Goal: Information Seeking & Learning: Learn about a topic

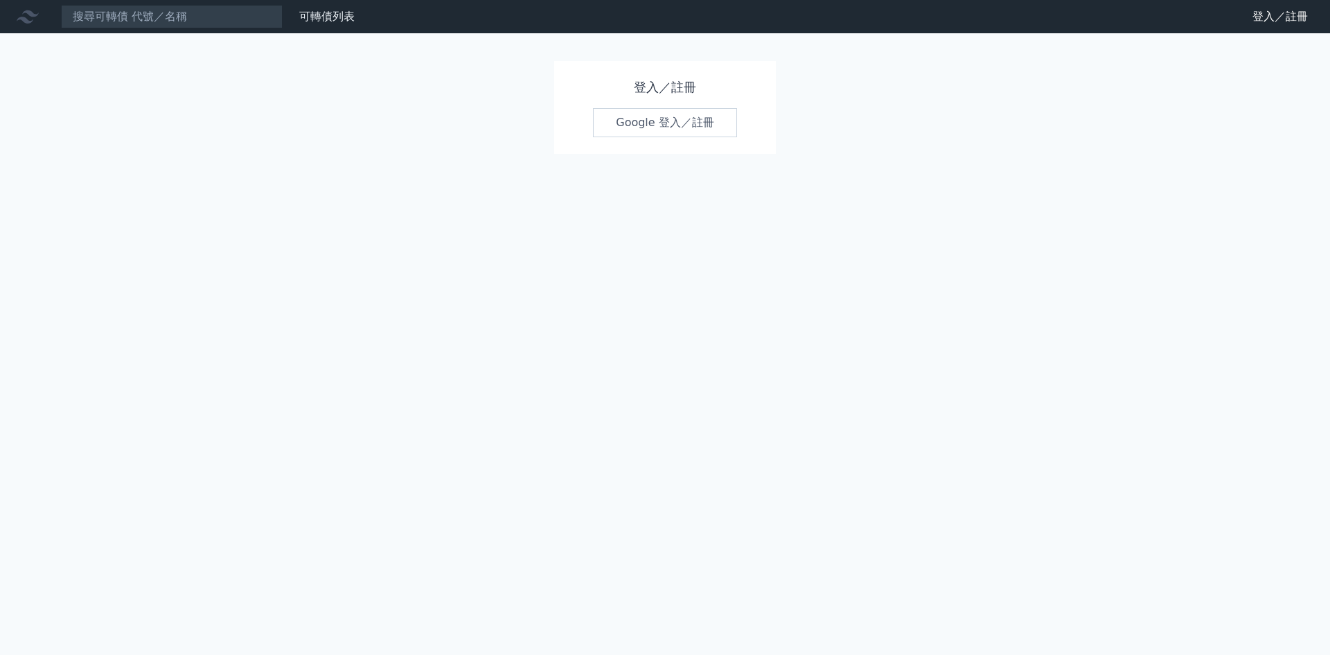
click at [676, 109] on link "Google 登入／註冊" at bounding box center [665, 122] width 144 height 29
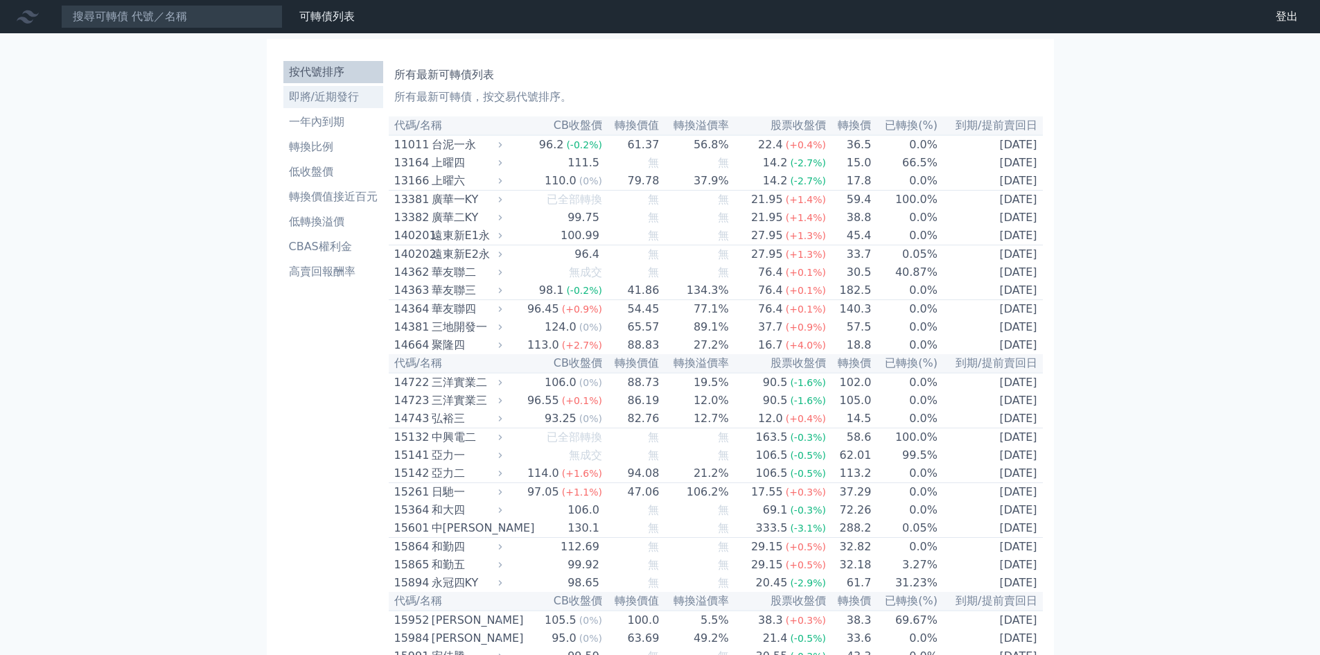
click at [347, 103] on li "即將/近期發行" at bounding box center [333, 97] width 100 height 17
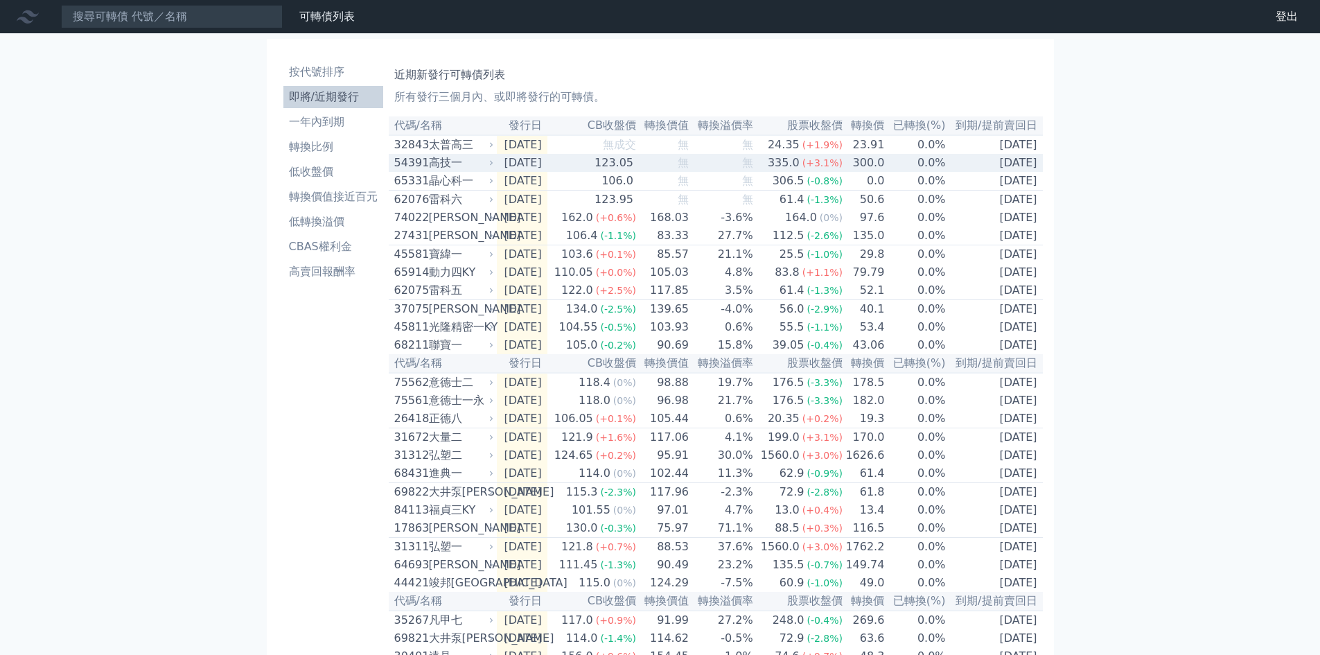
click at [996, 172] on td "[DATE]" at bounding box center [995, 163] width 96 height 18
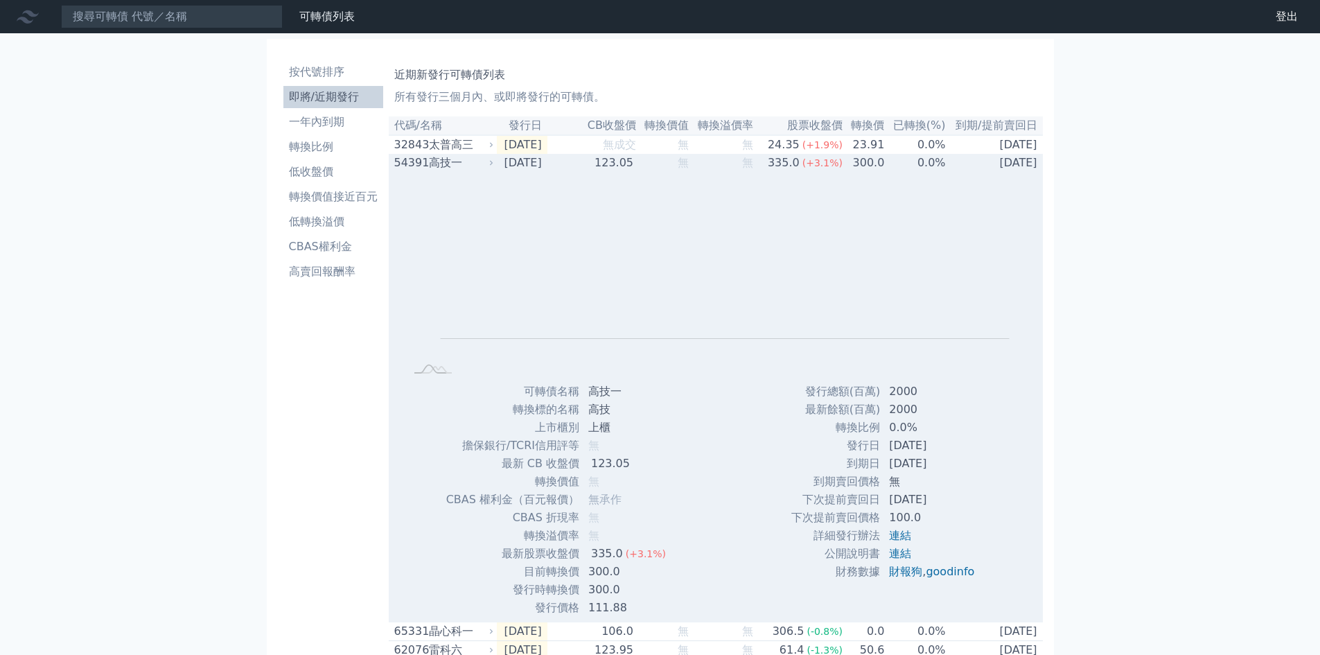
click at [996, 172] on td "[DATE]" at bounding box center [995, 163] width 96 height 18
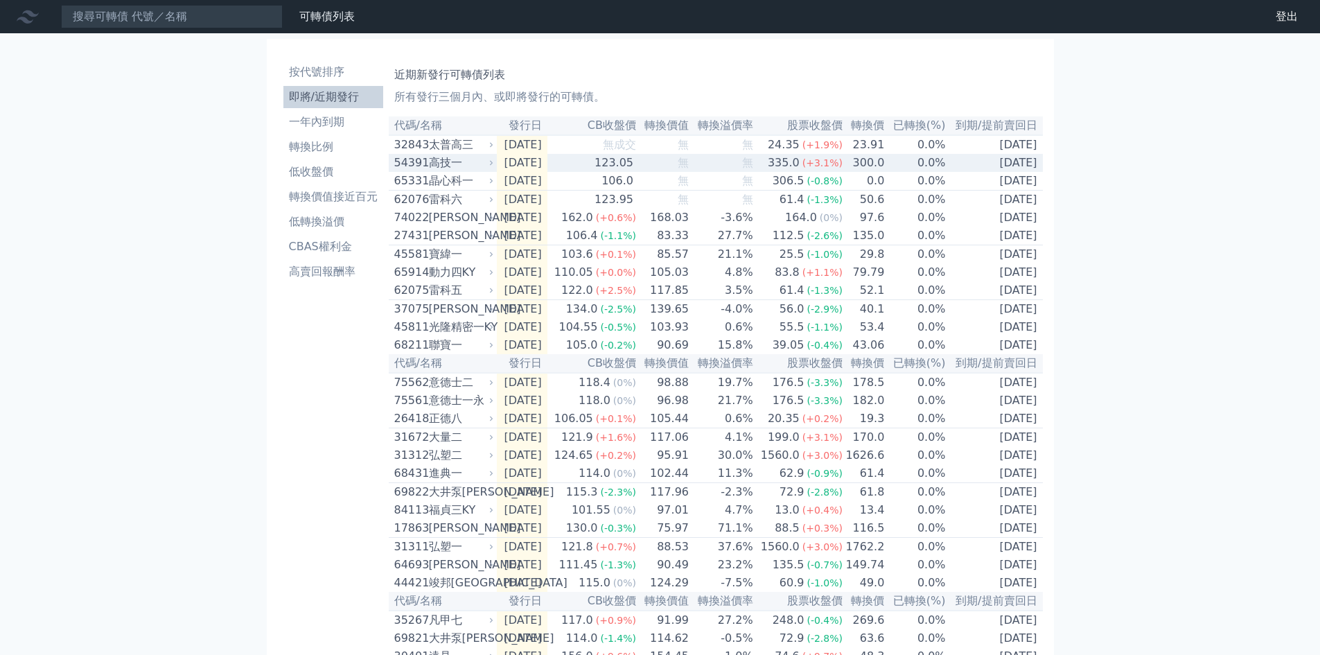
click at [996, 172] on td "[DATE]" at bounding box center [995, 163] width 96 height 18
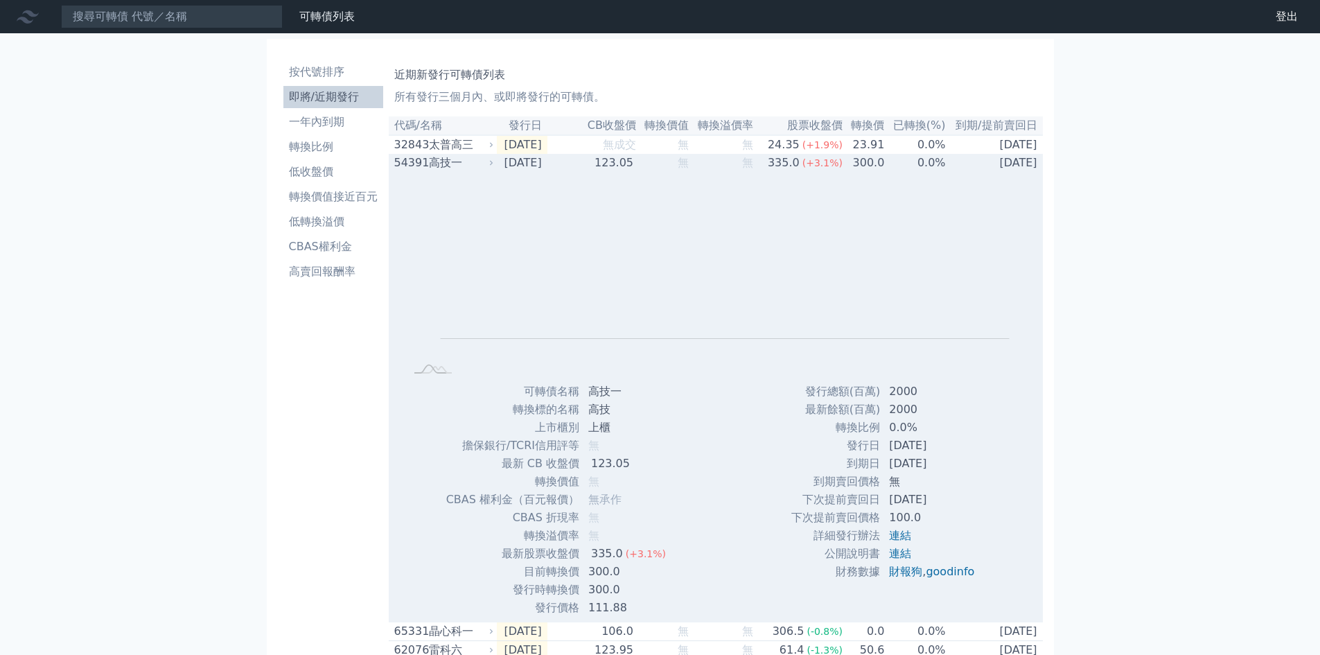
click at [996, 172] on td "[DATE]" at bounding box center [995, 163] width 96 height 18
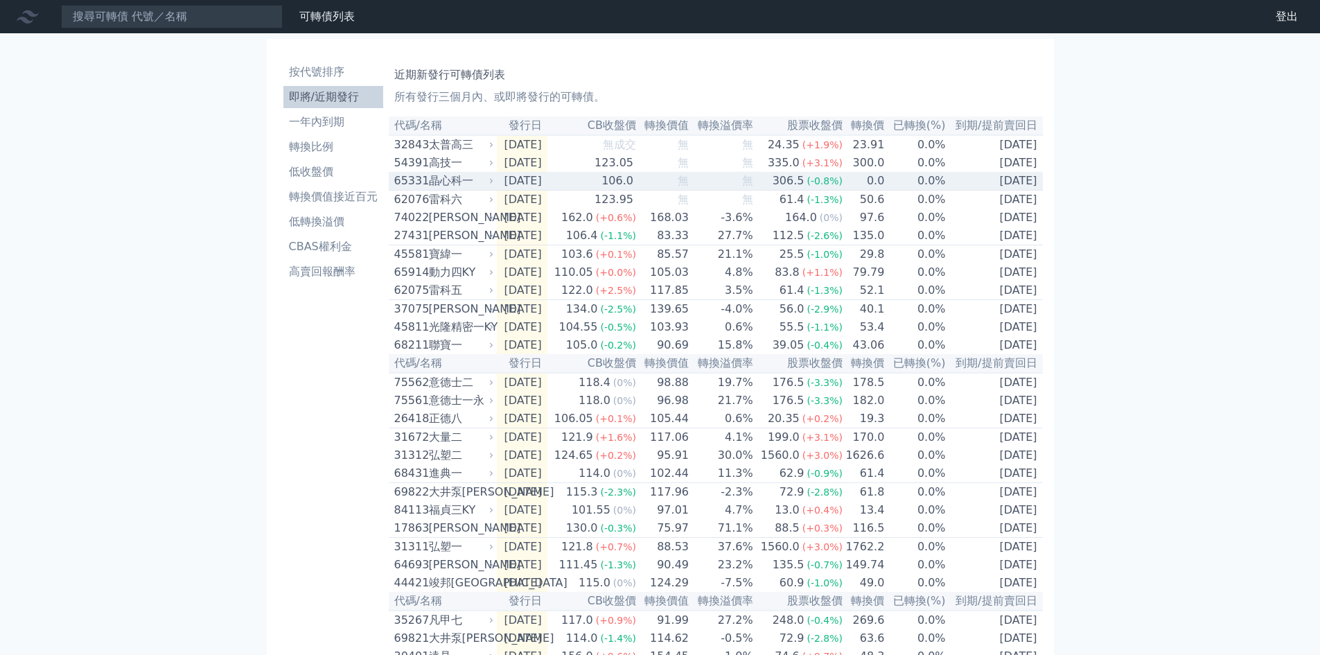
click at [987, 189] on td "[DATE]" at bounding box center [995, 181] width 96 height 19
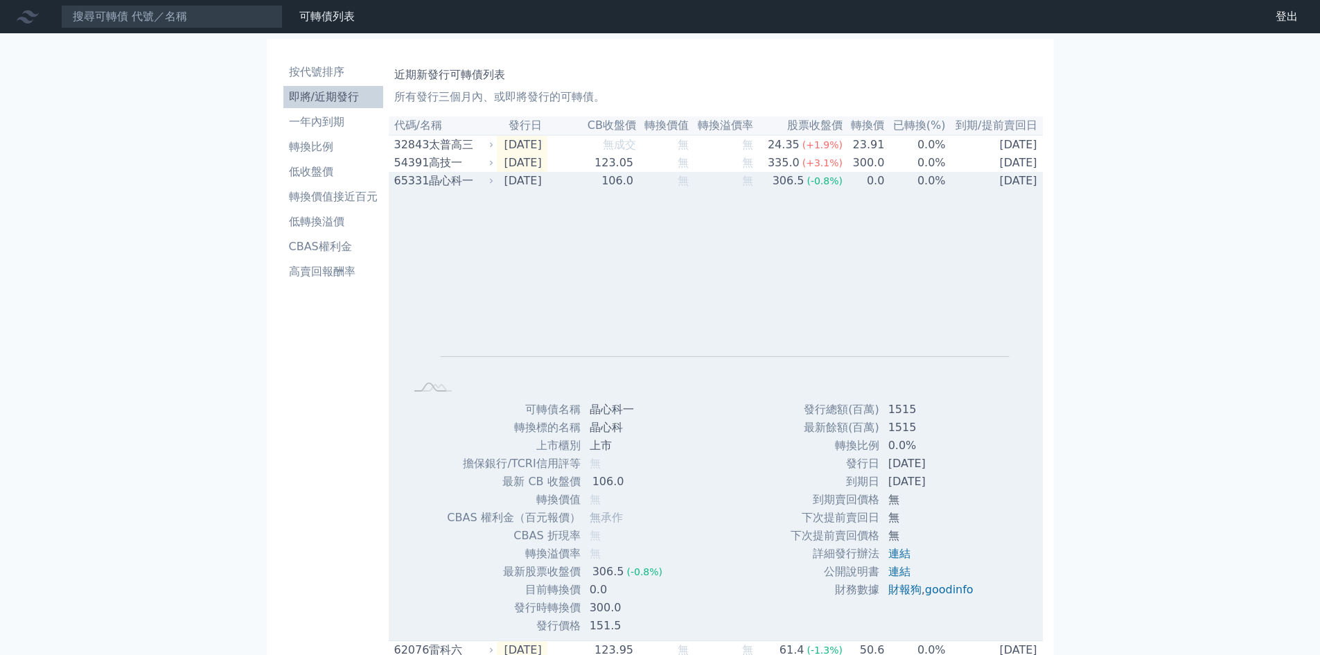
click at [987, 189] on td "[DATE]" at bounding box center [995, 181] width 96 height 18
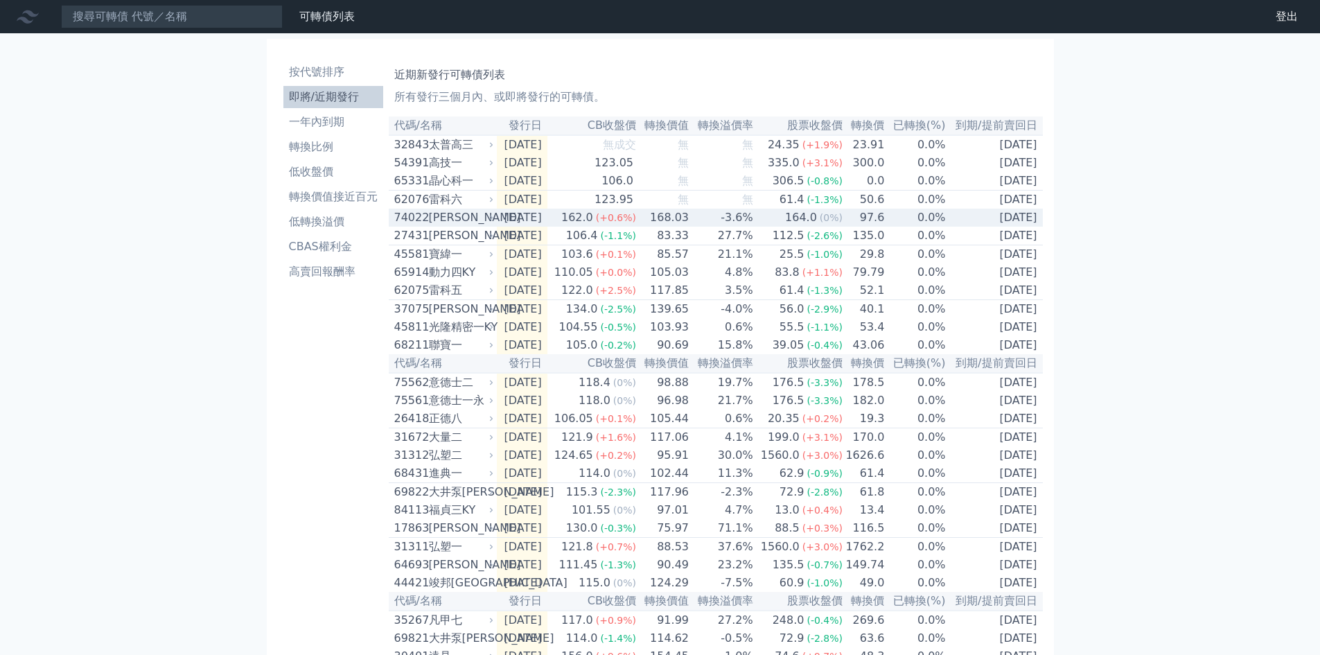
click at [989, 227] on td "[DATE]" at bounding box center [995, 218] width 96 height 18
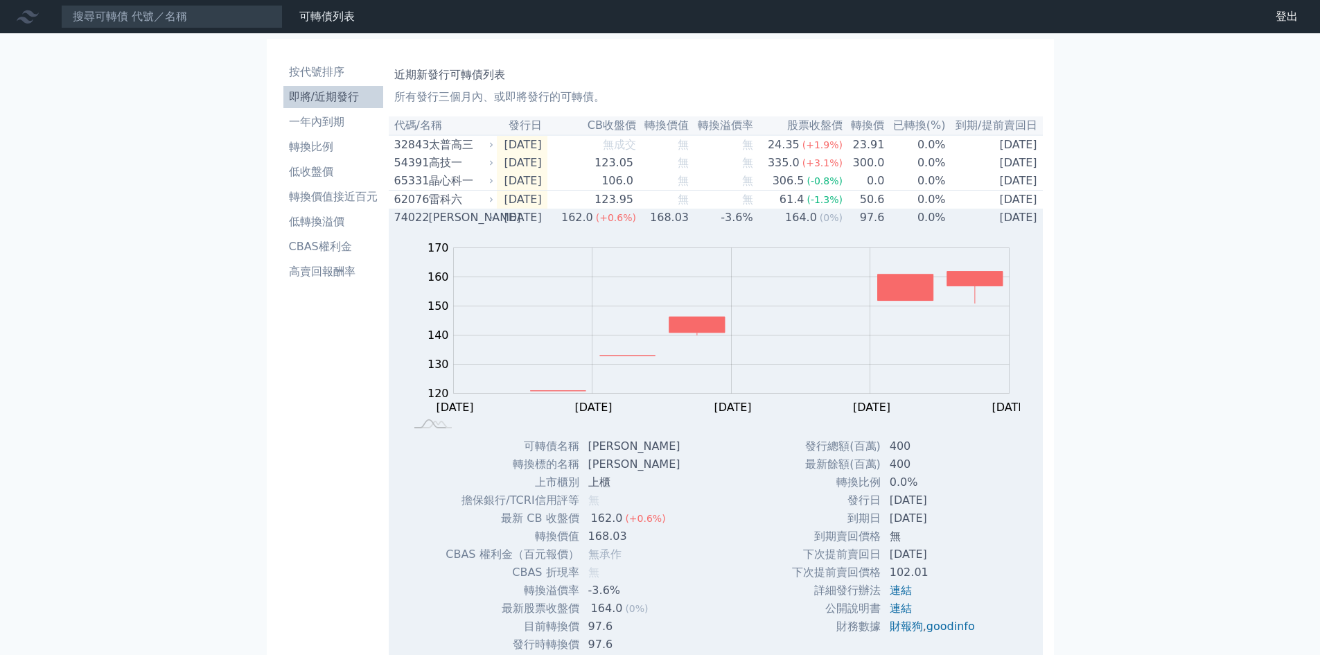
click at [989, 227] on td "[DATE]" at bounding box center [995, 218] width 96 height 18
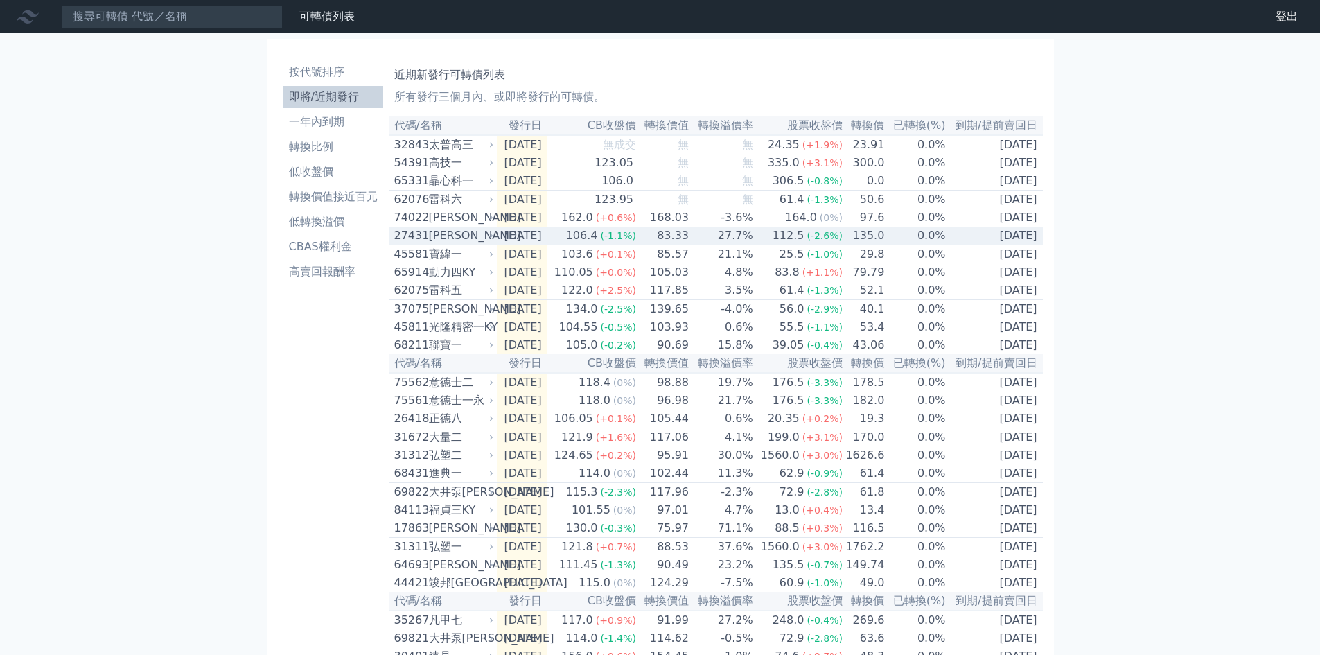
click at [989, 242] on td "[DATE]" at bounding box center [995, 236] width 96 height 19
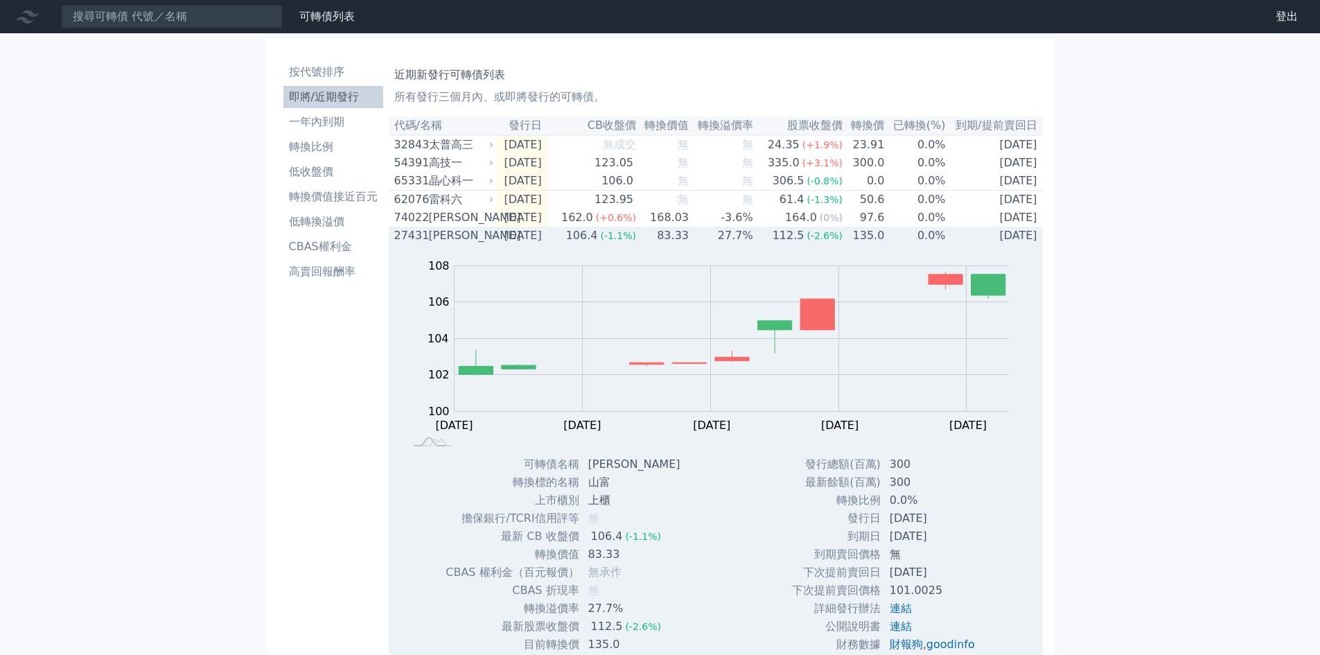
click at [989, 242] on td "[DATE]" at bounding box center [995, 236] width 96 height 18
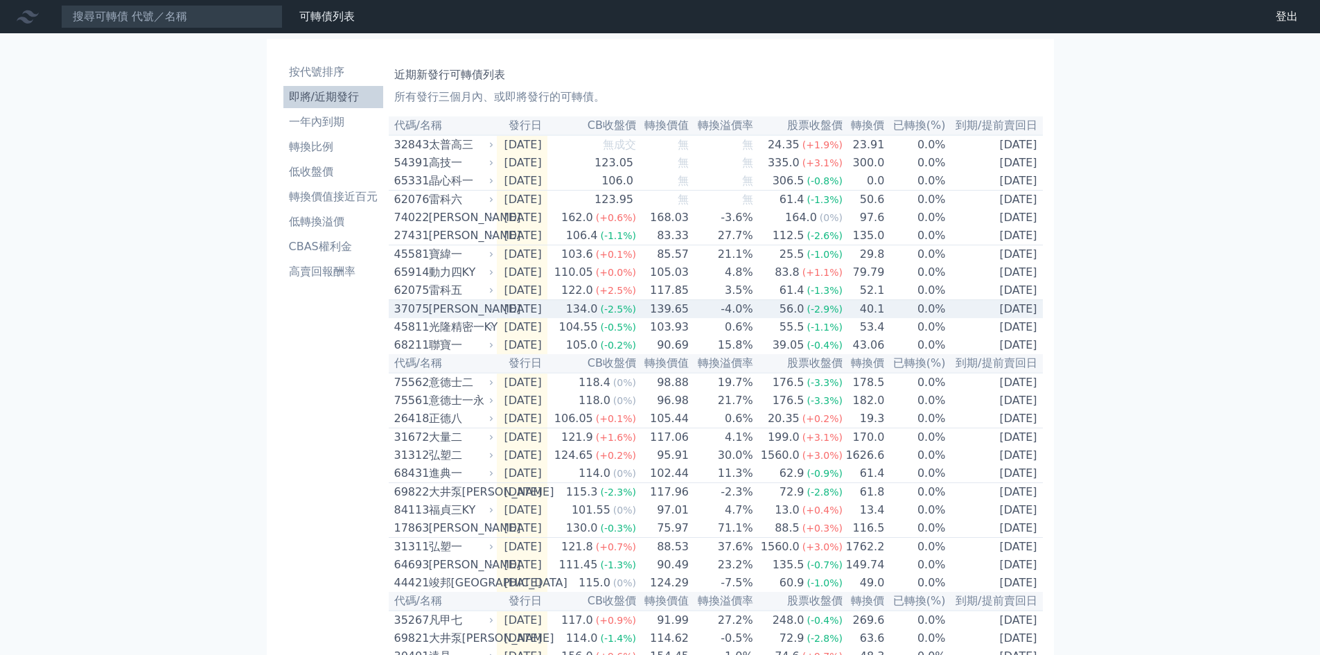
click at [1002, 319] on td "[DATE]" at bounding box center [995, 309] width 96 height 19
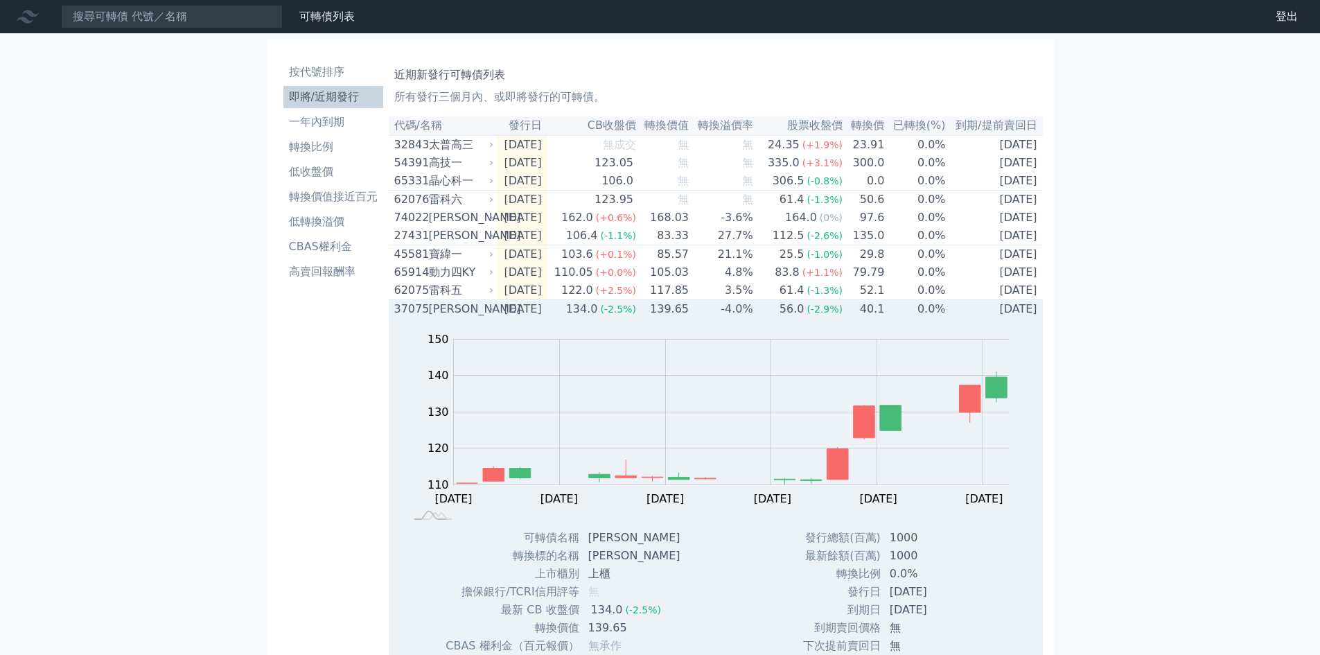
click at [1002, 319] on td "[DATE]" at bounding box center [995, 309] width 96 height 19
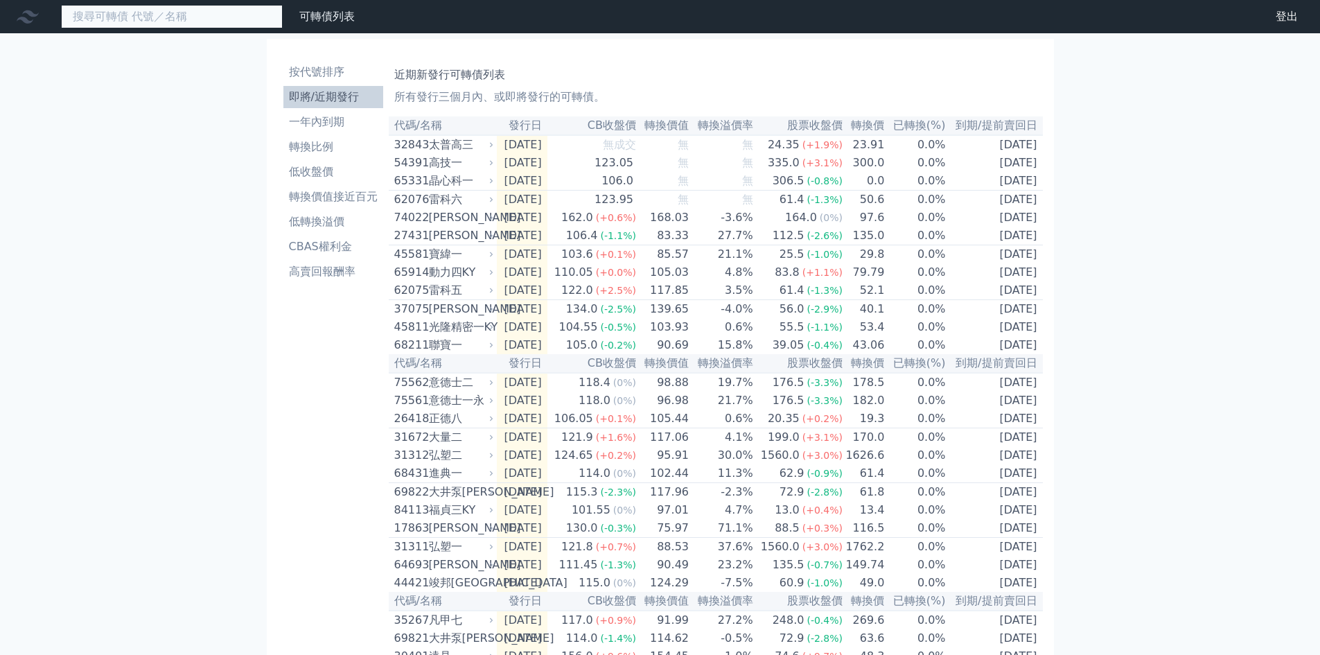
click at [161, 6] on input at bounding box center [172, 17] width 222 height 24
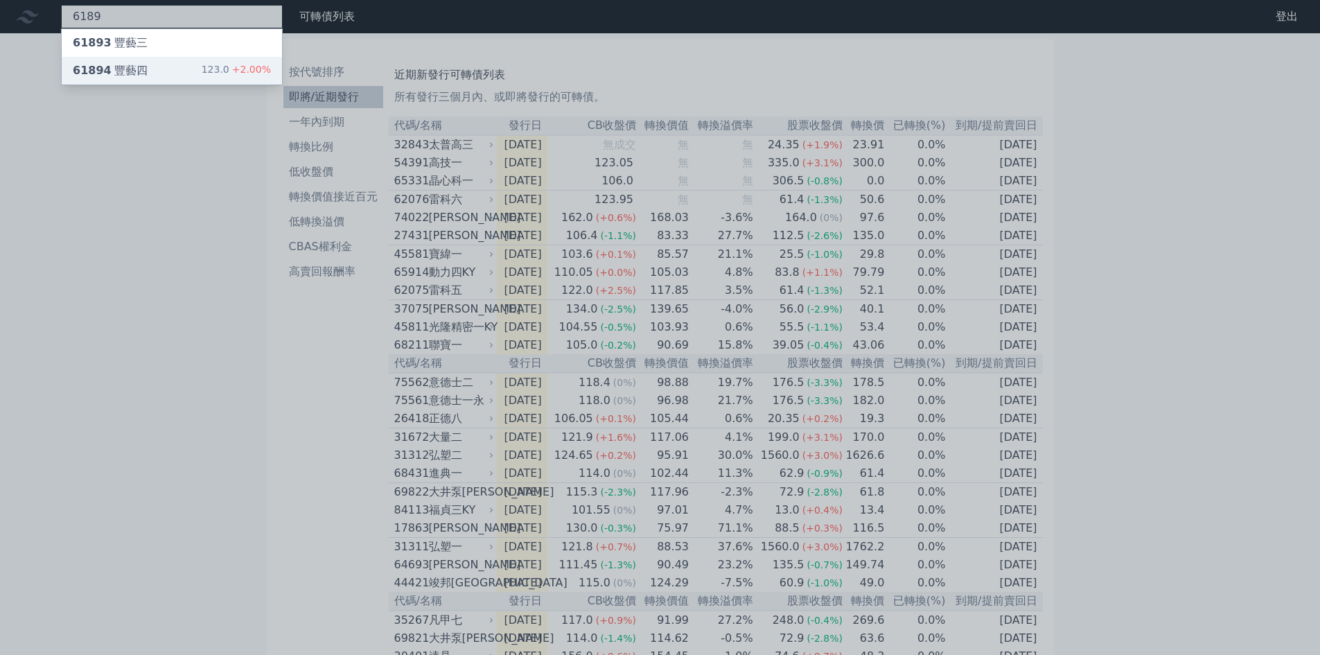
type input "6189"
click at [169, 71] on div "61894 豐藝四 123.0 +2.00%" at bounding box center [172, 71] width 220 height 28
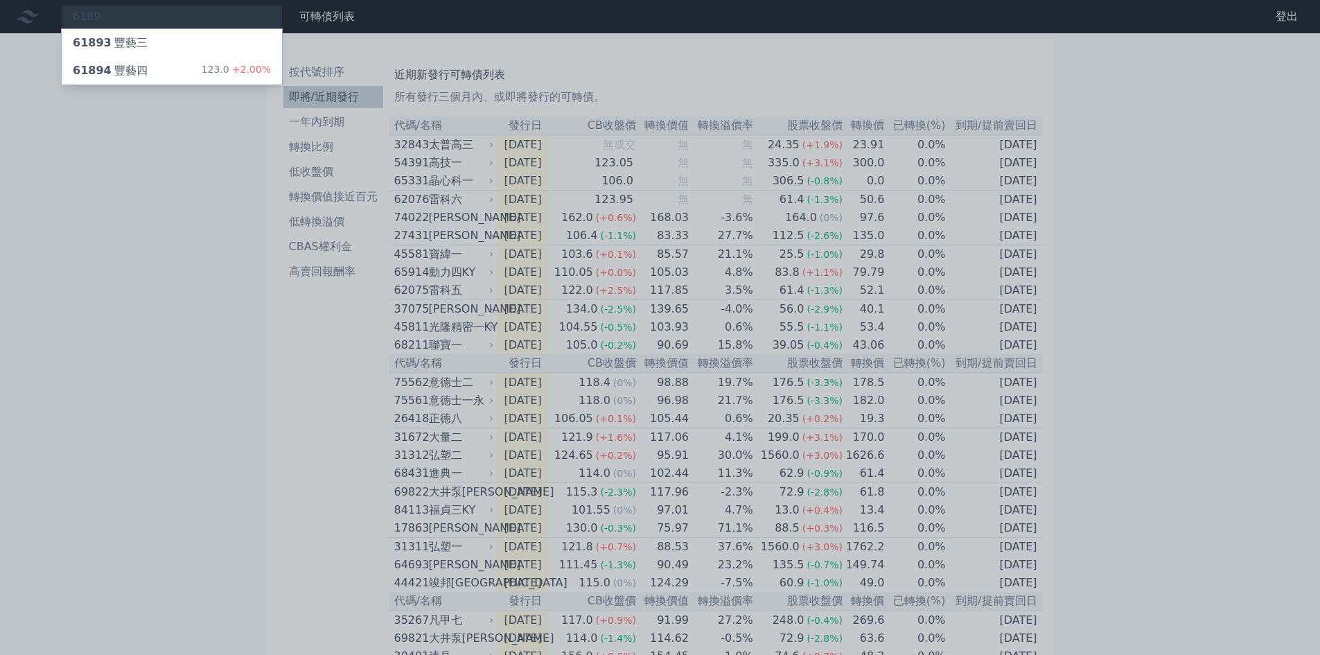
click at [159, 239] on div at bounding box center [660, 327] width 1320 height 655
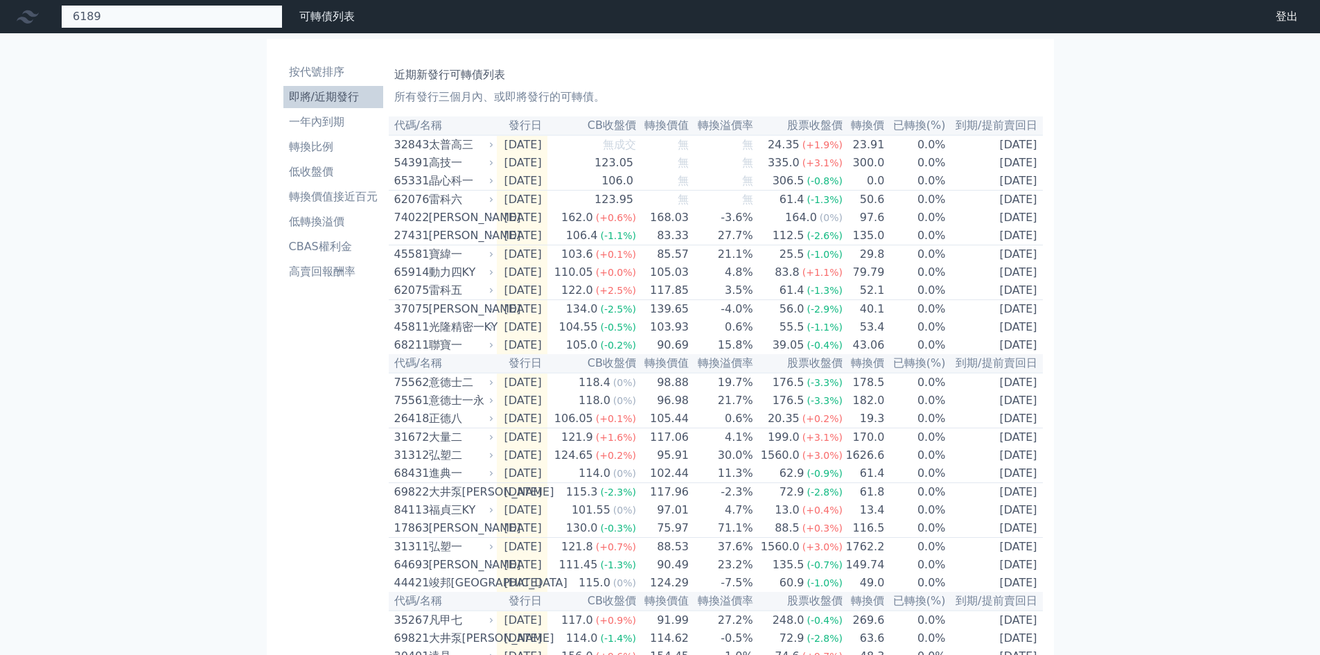
click at [131, 12] on div "6189 61893 豐藝三 61894 豐藝四 123.0 +2.00%" at bounding box center [172, 17] width 222 height 24
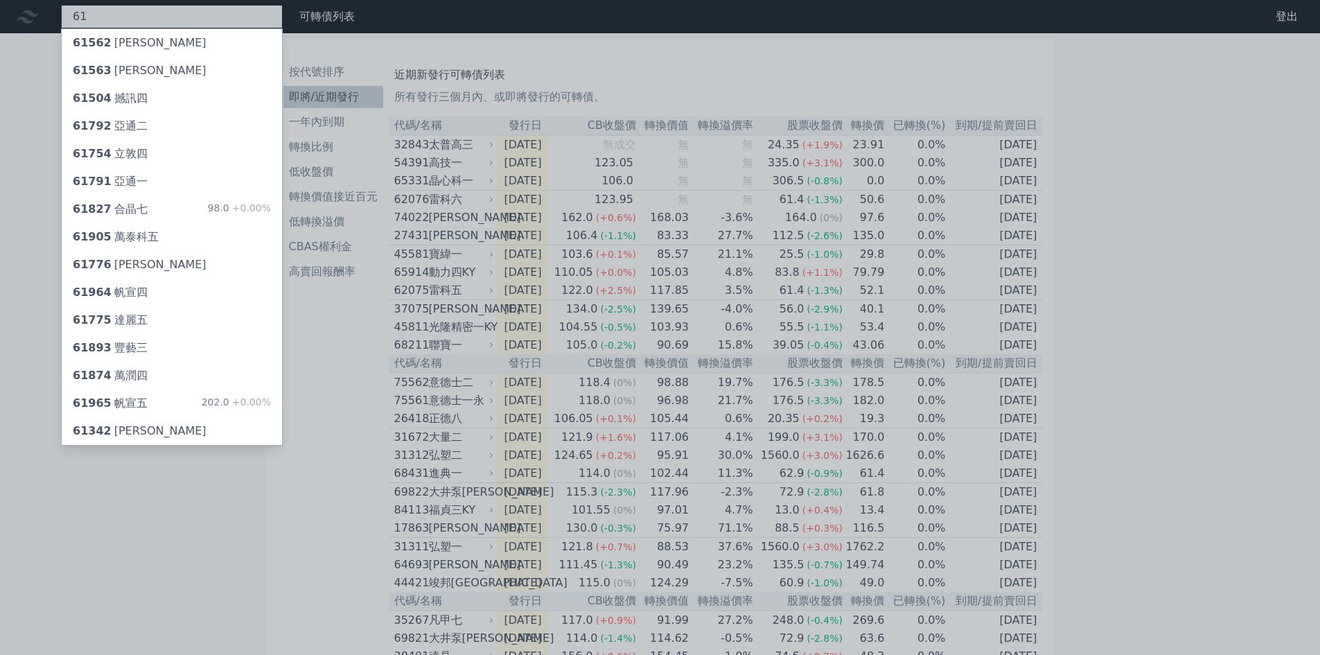
type input "6"
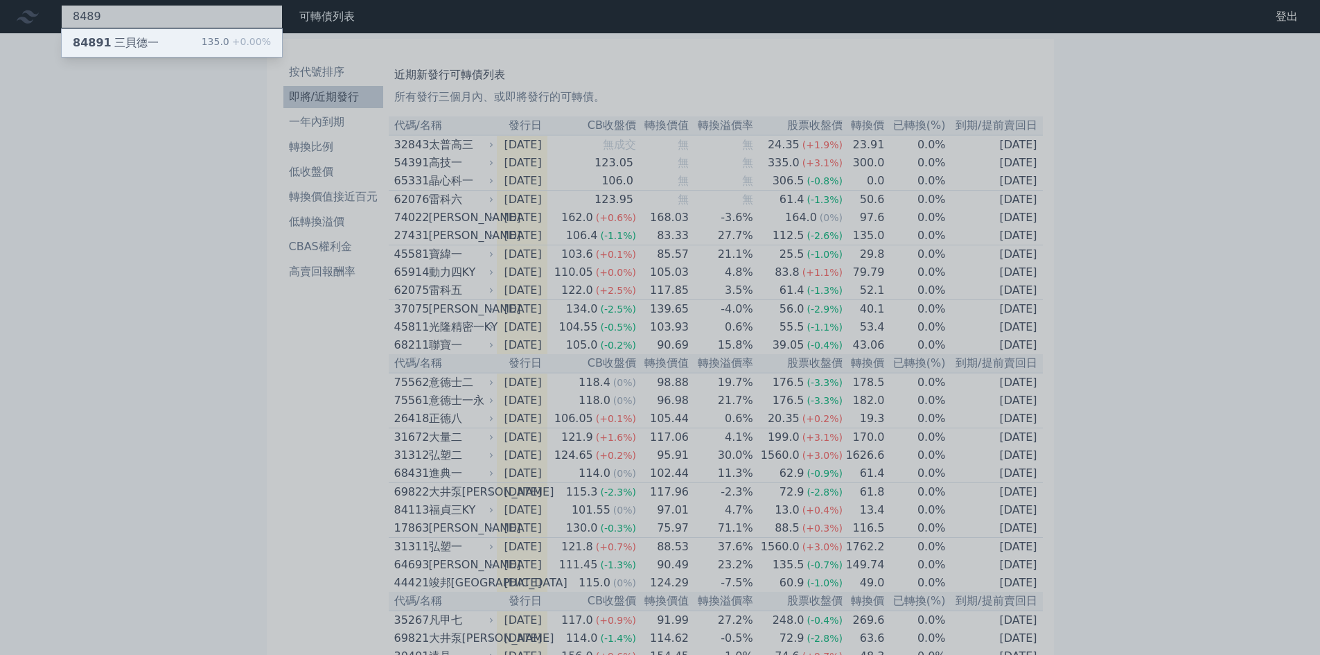
type input "8489"
click at [169, 46] on div "84891 三貝德一 135.0 +0.00%" at bounding box center [172, 43] width 220 height 28
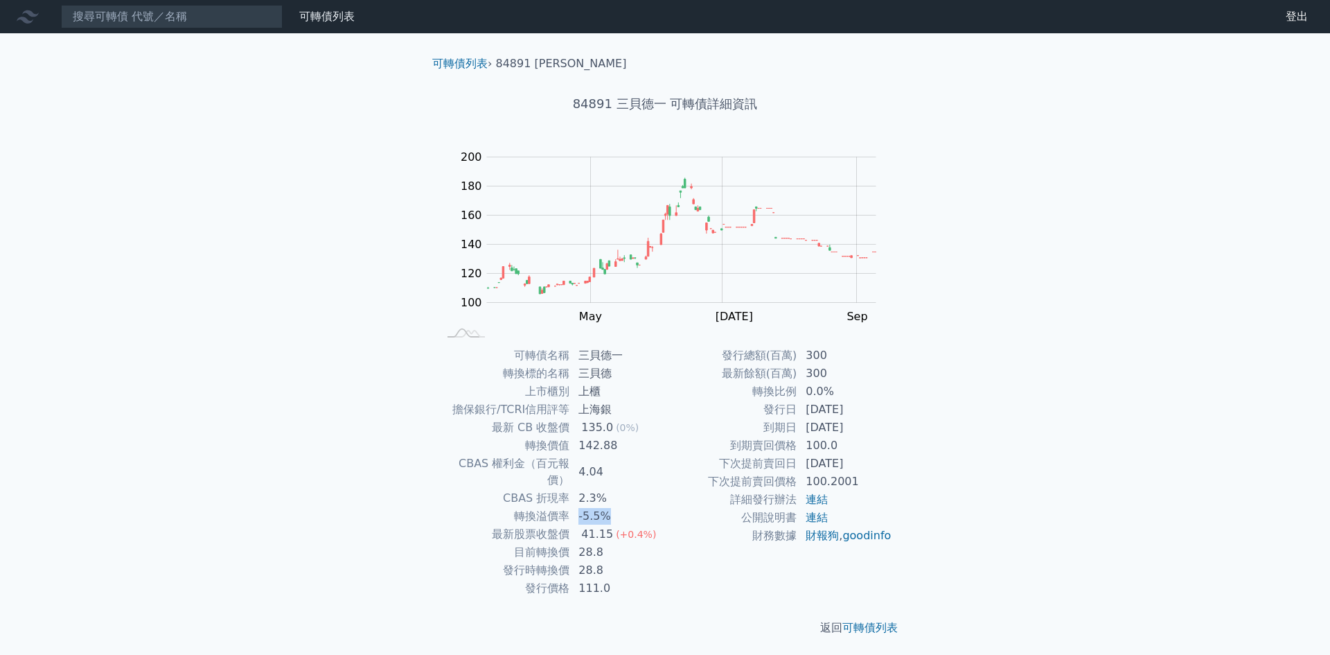
drag, startPoint x: 578, startPoint y: 502, endPoint x: 615, endPoint y: 502, distance: 36.7
click at [615, 507] on td "-5.5%" at bounding box center [617, 516] width 95 height 18
drag, startPoint x: 579, startPoint y: 443, endPoint x: 616, endPoint y: 443, distance: 36.7
click at [616, 443] on td "142.88" at bounding box center [617, 446] width 95 height 18
click at [204, 24] on input at bounding box center [172, 17] width 222 height 24
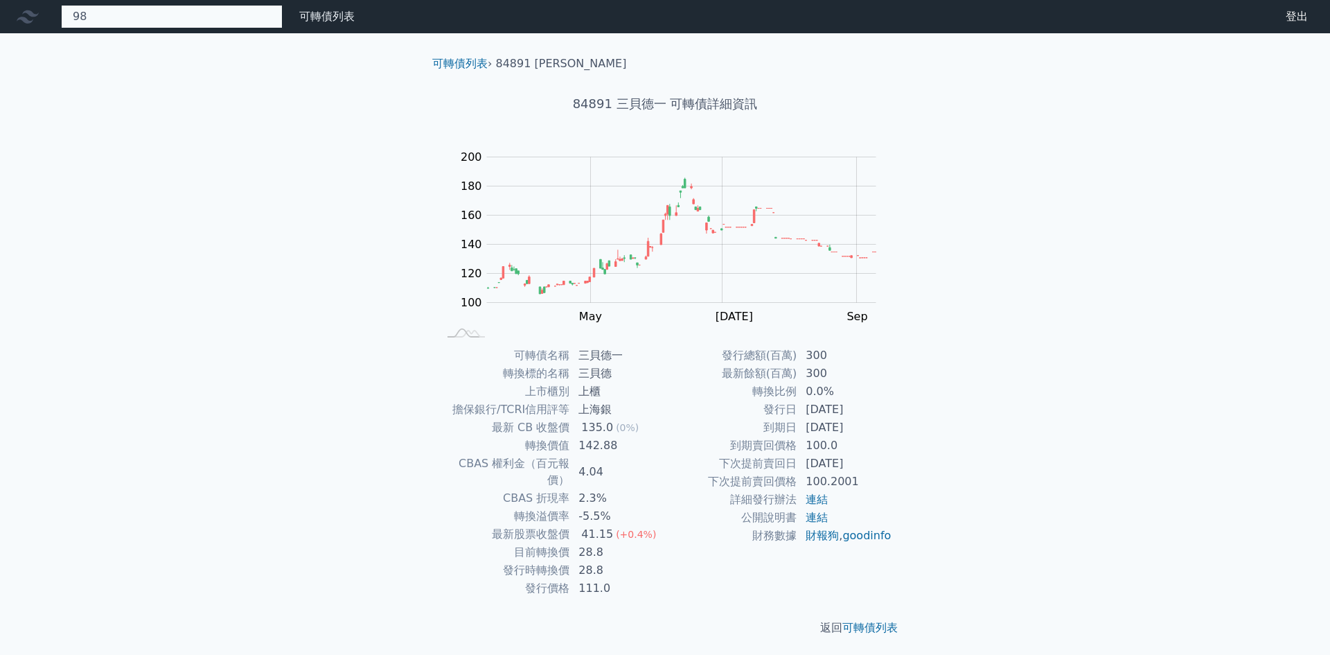
type input "9"
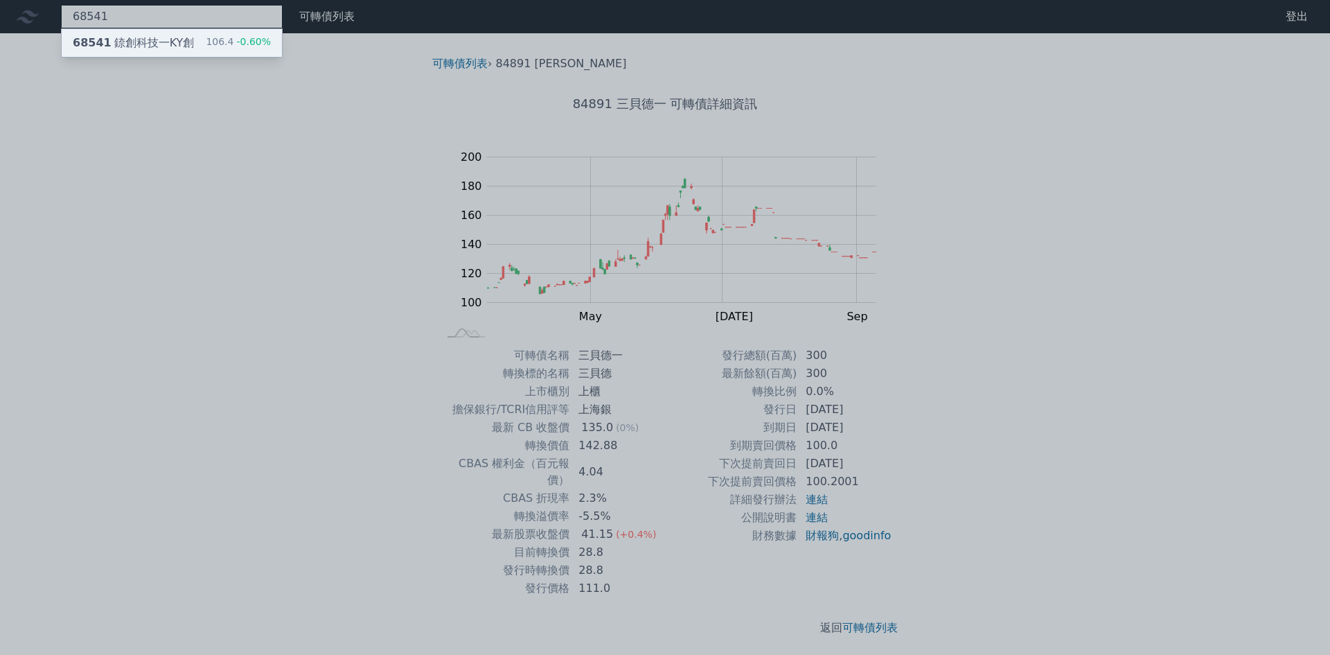
type input "68541"
click at [171, 38] on div "68541 錼創科技一KY創" at bounding box center [133, 43] width 121 height 17
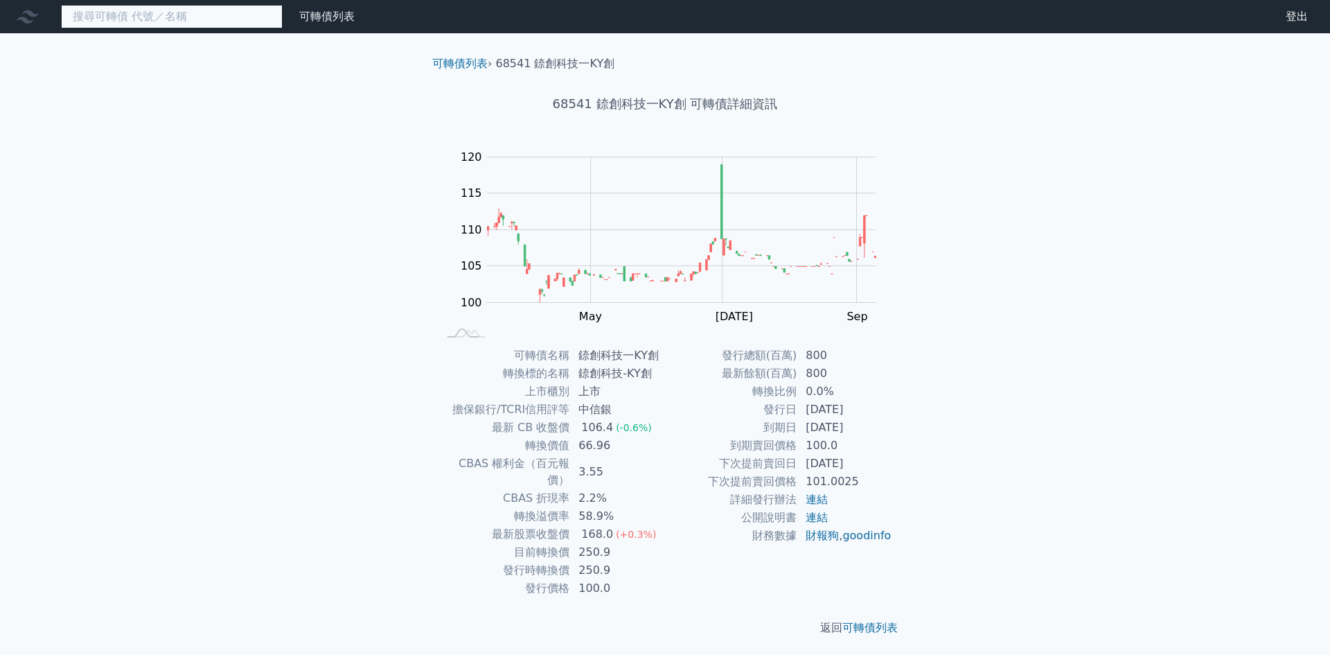
click at [177, 9] on input at bounding box center [172, 17] width 222 height 24
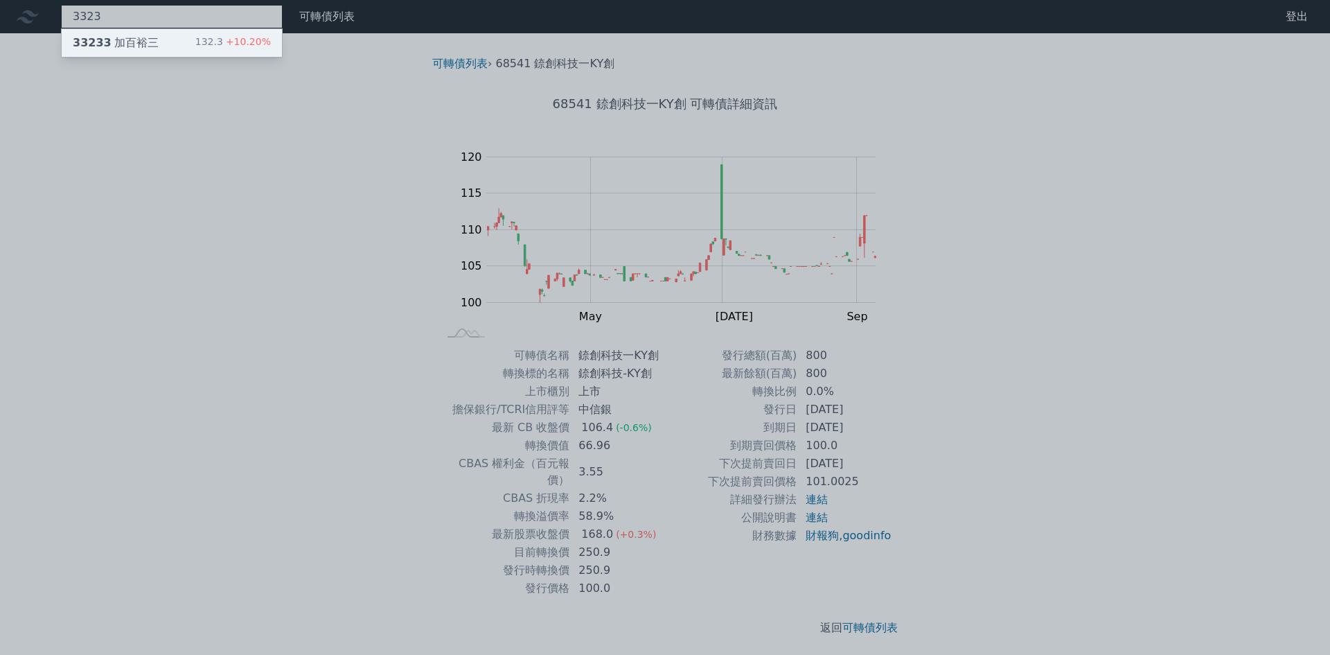
type input "3323"
click at [168, 35] on div "33233 加百裕三 132.3 +10.20%" at bounding box center [172, 43] width 220 height 28
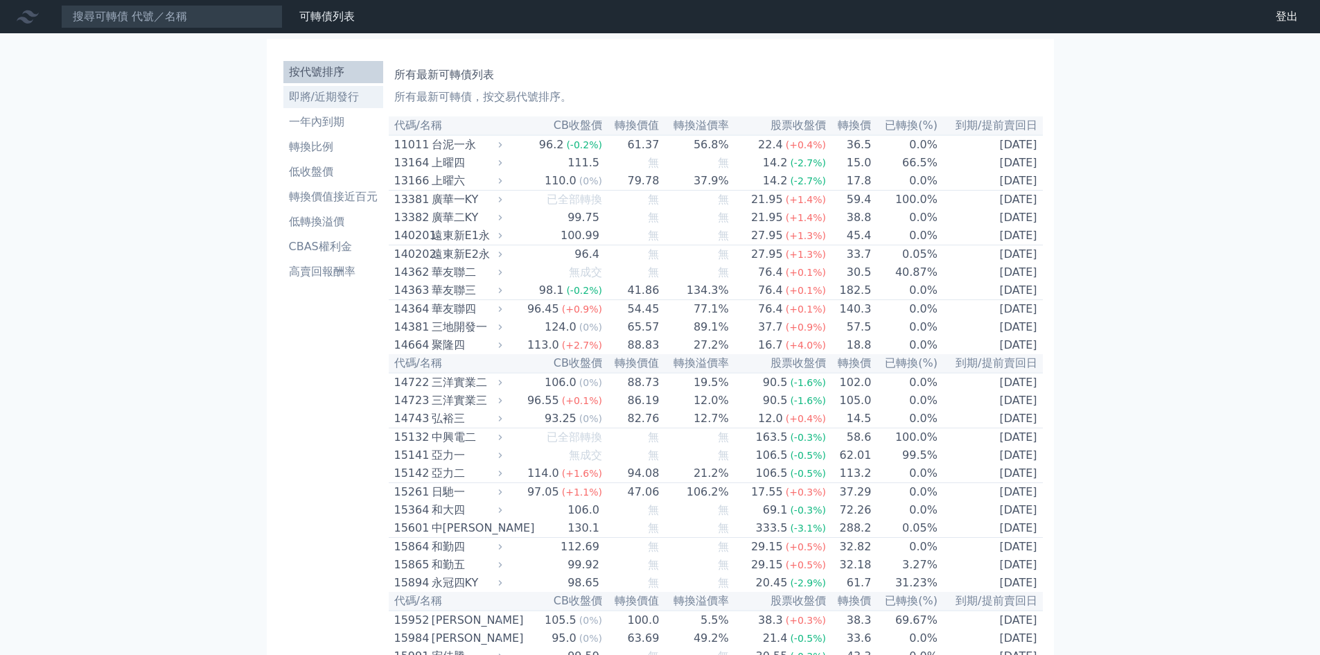
click at [325, 105] on link "即將/近期發行" at bounding box center [333, 97] width 100 height 22
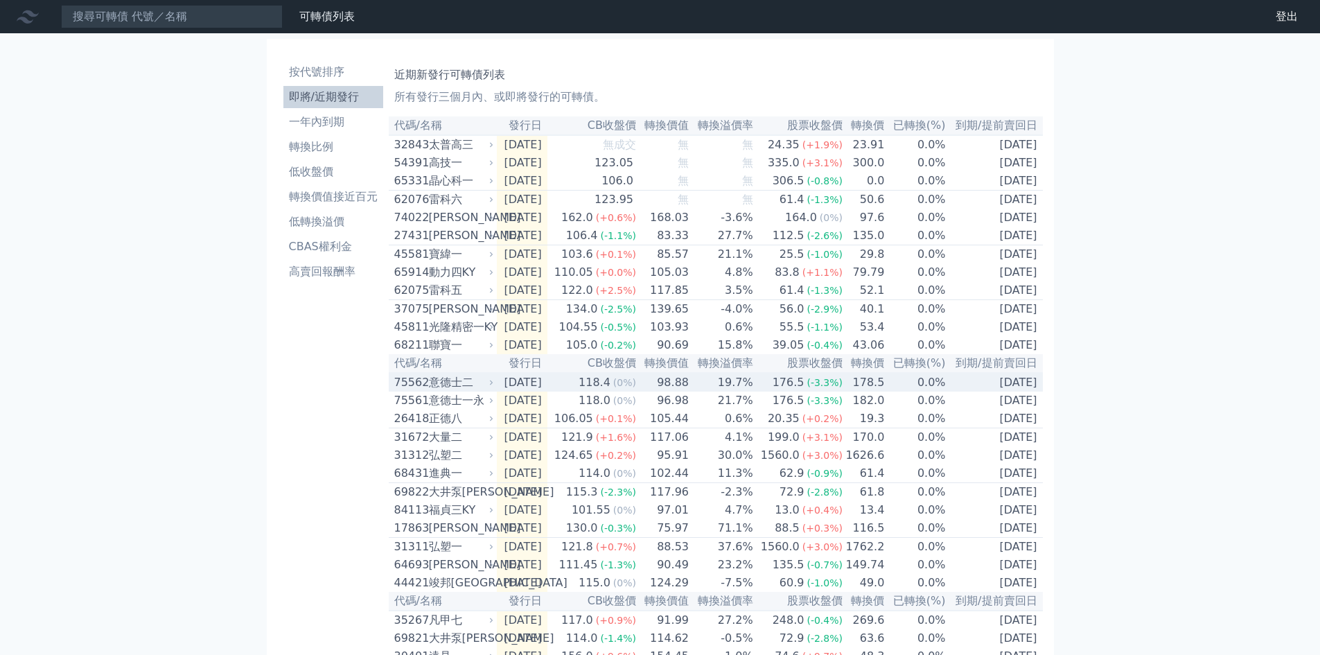
click at [915, 391] on td "0.0%" at bounding box center [915, 382] width 61 height 19
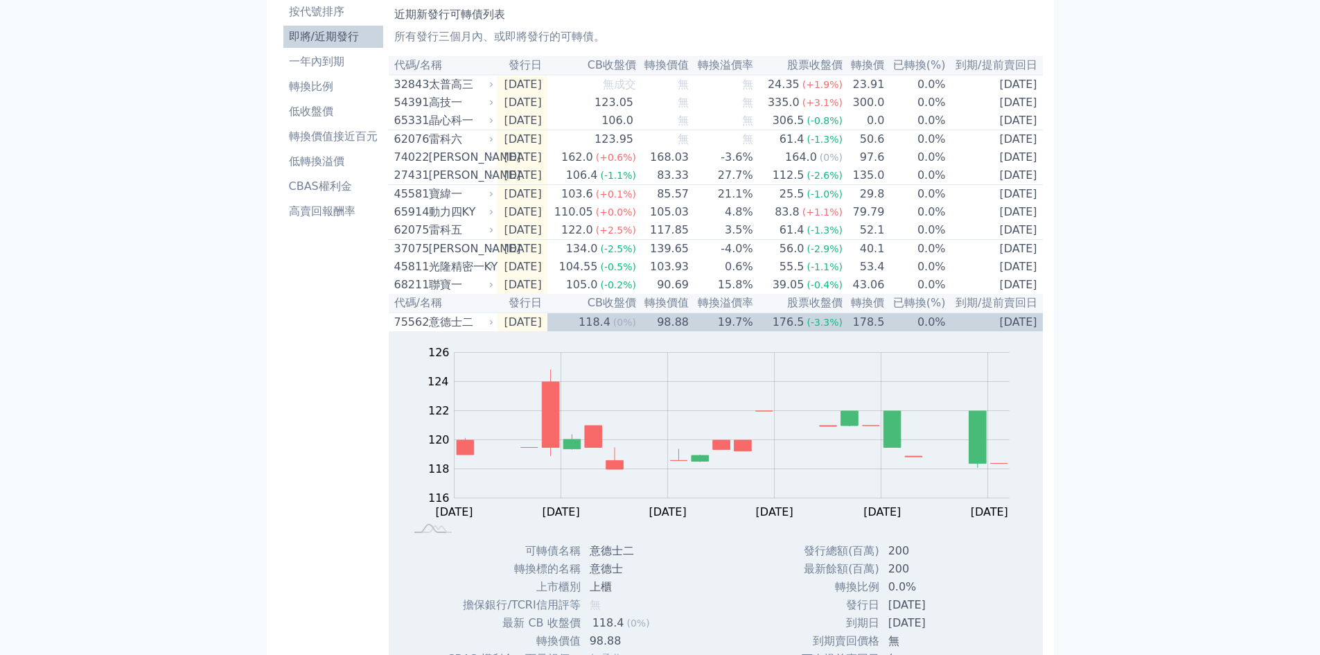
scroll to position [139, 0]
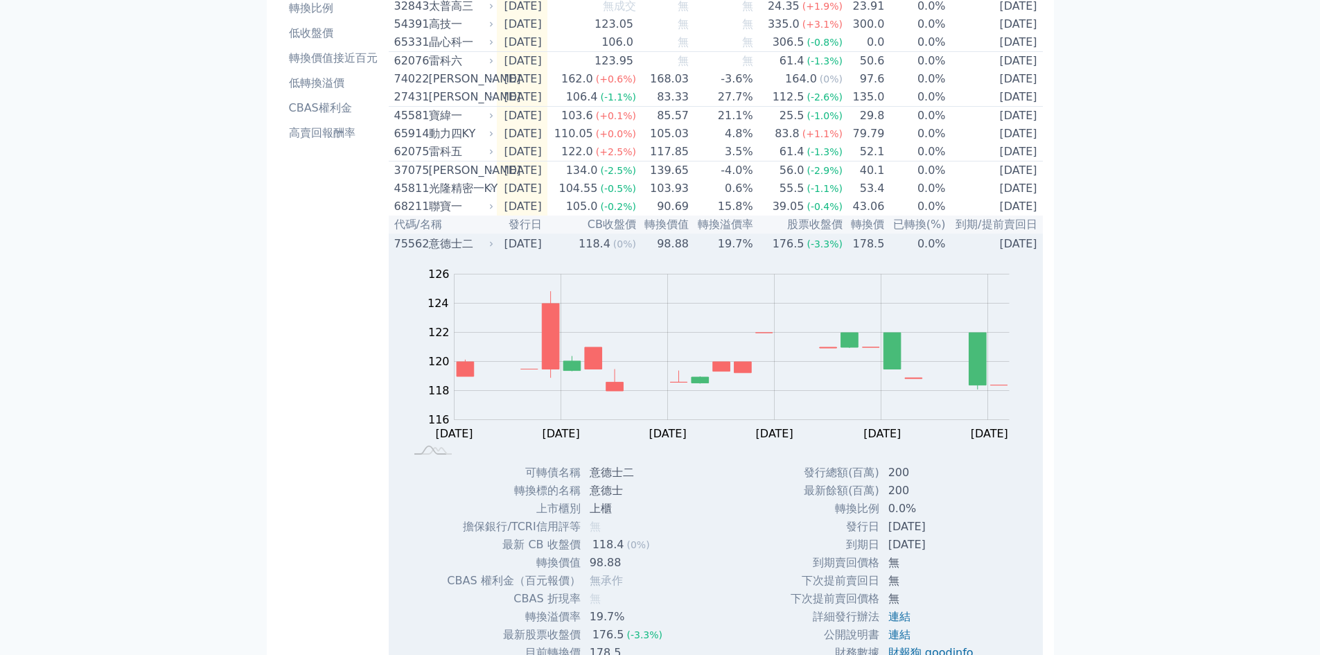
click at [948, 253] on td "[DATE]" at bounding box center [995, 243] width 96 height 19
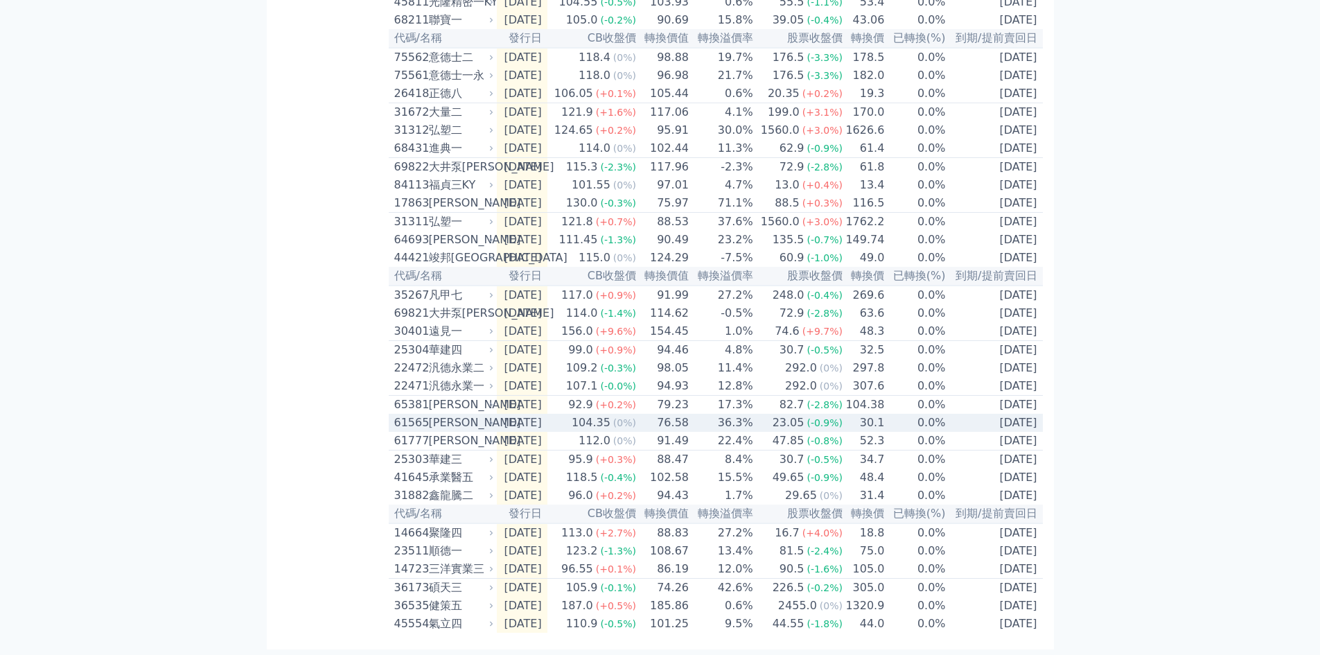
scroll to position [389, 0]
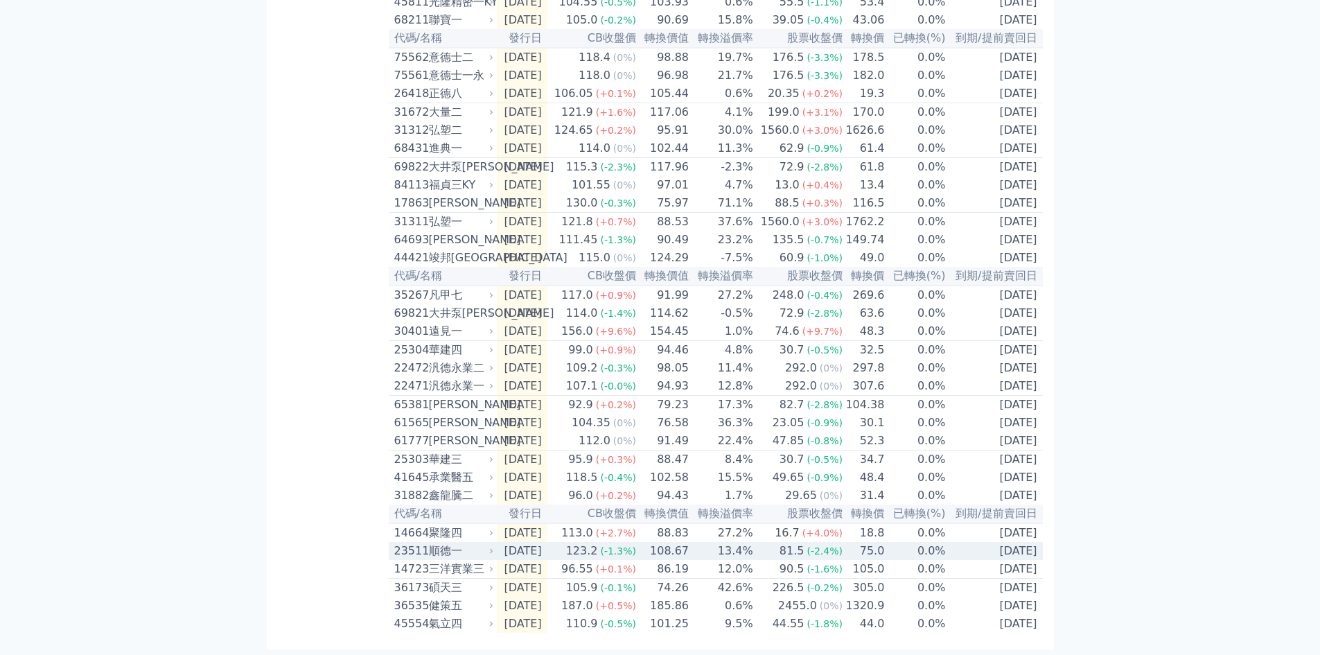
click at [928, 549] on td "0.0%" at bounding box center [915, 551] width 61 height 18
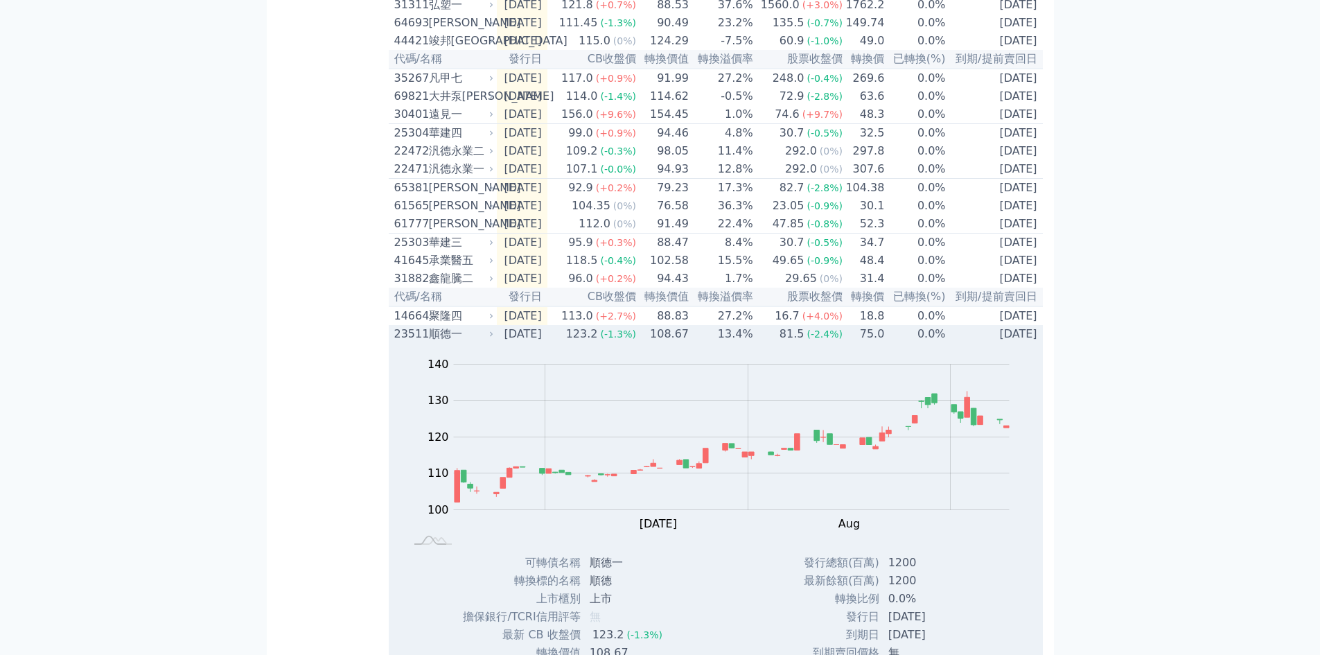
scroll to position [597, 0]
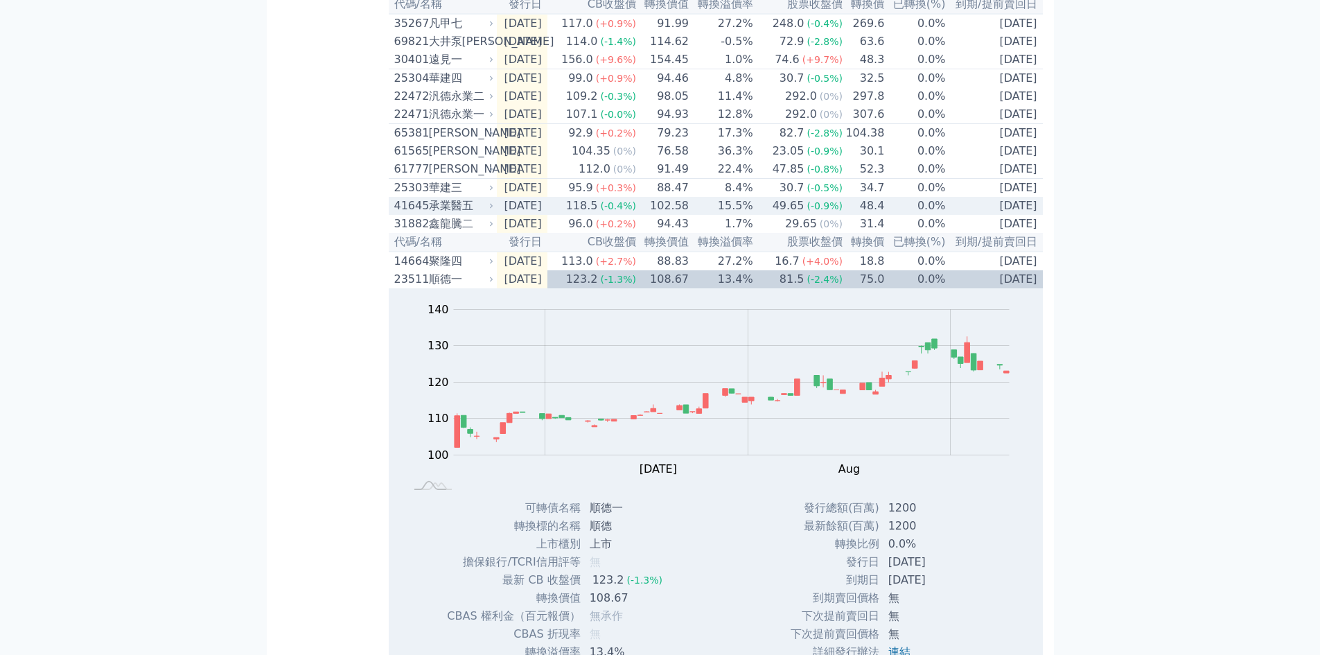
click at [852, 215] on td "48.4" at bounding box center [864, 206] width 42 height 18
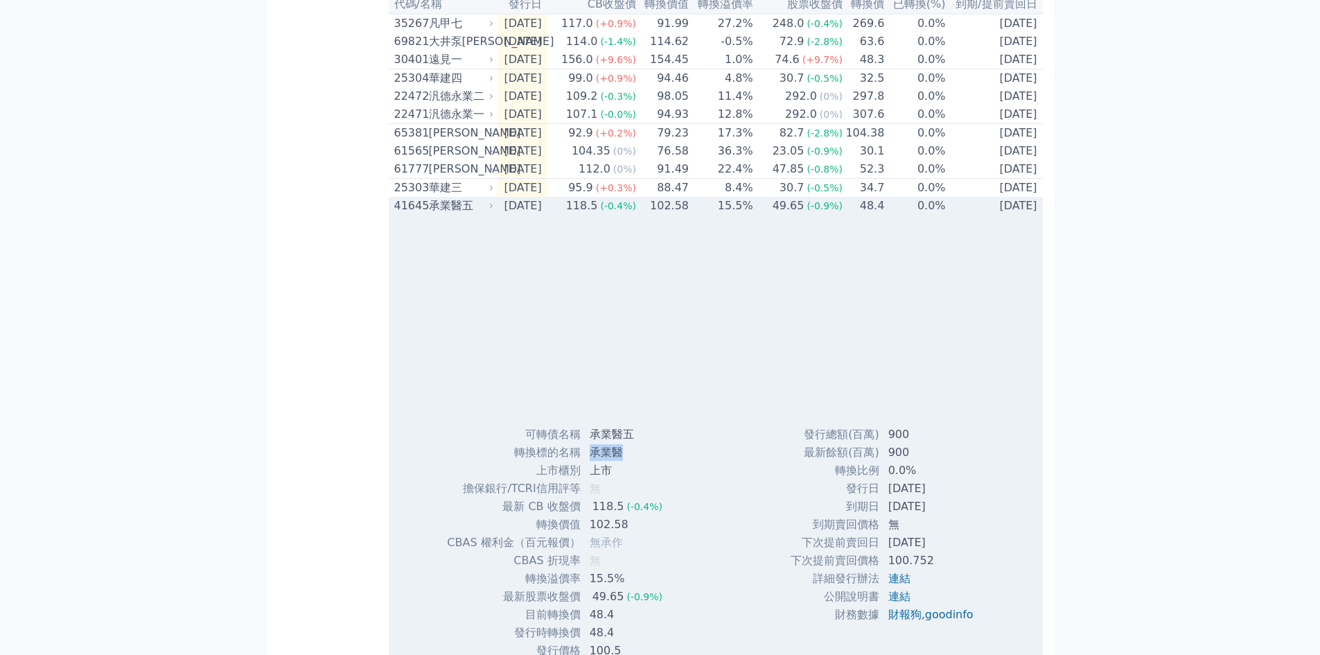
drag, startPoint x: 623, startPoint y: 504, endPoint x: 590, endPoint y: 504, distance: 32.6
click at [590, 461] on td "承業醫" at bounding box center [627, 452] width 92 height 18
copy td "承業醫"
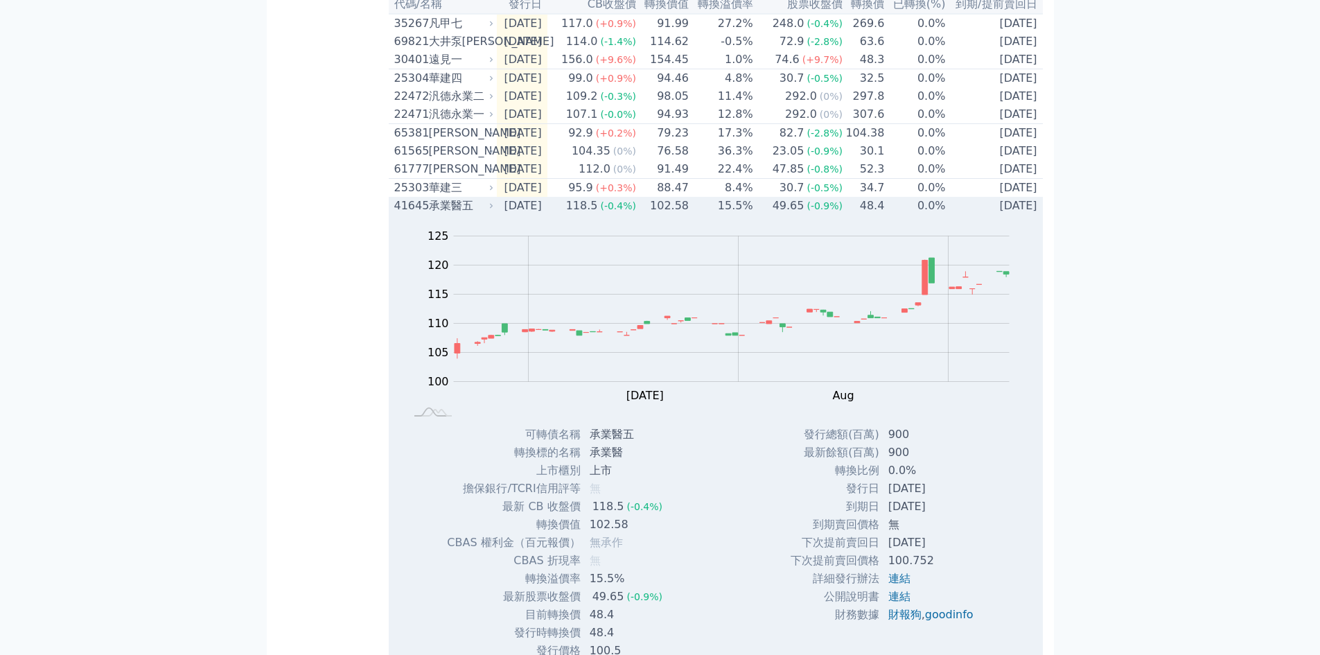
click at [881, 215] on td "48.4" at bounding box center [864, 206] width 42 height 18
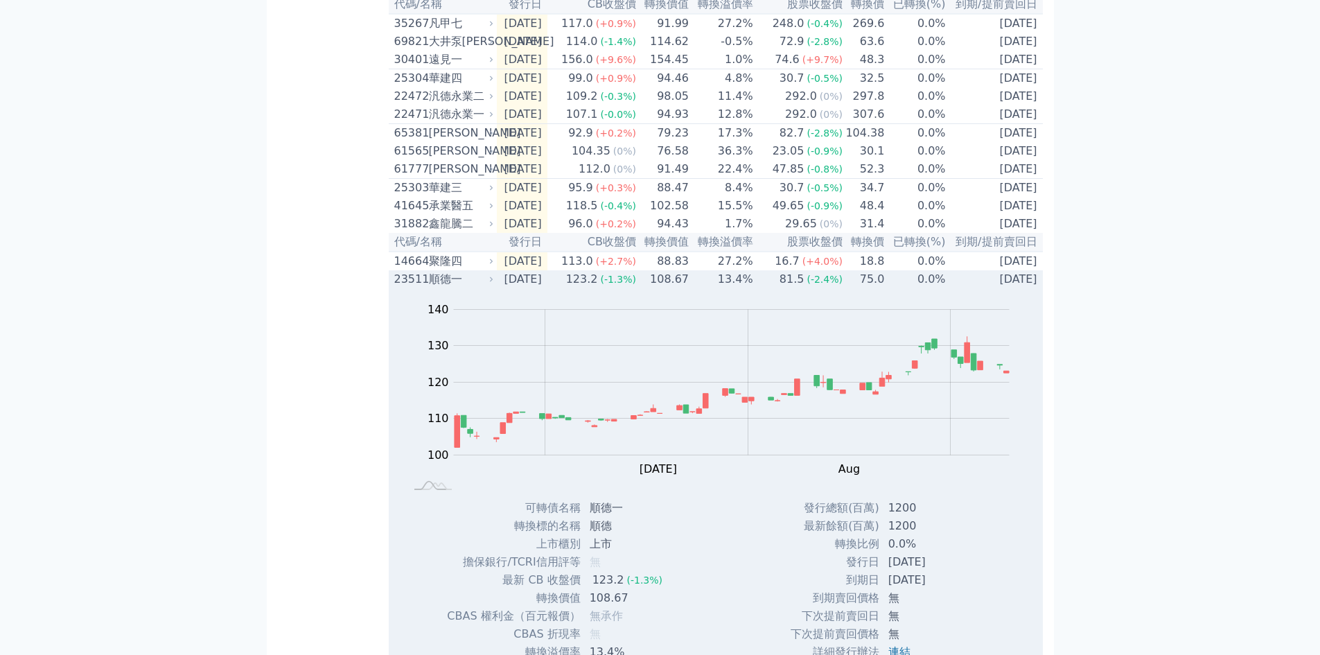
click at [910, 288] on td "0.0%" at bounding box center [915, 279] width 61 height 18
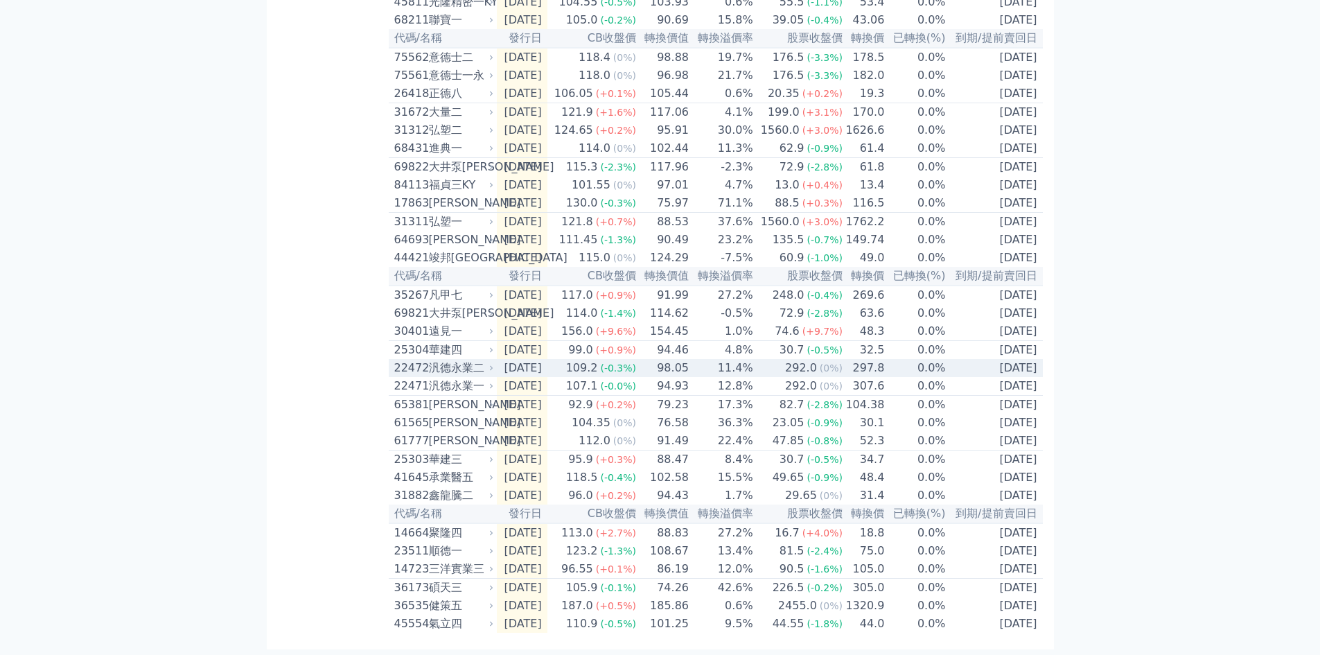
scroll to position [389, 0]
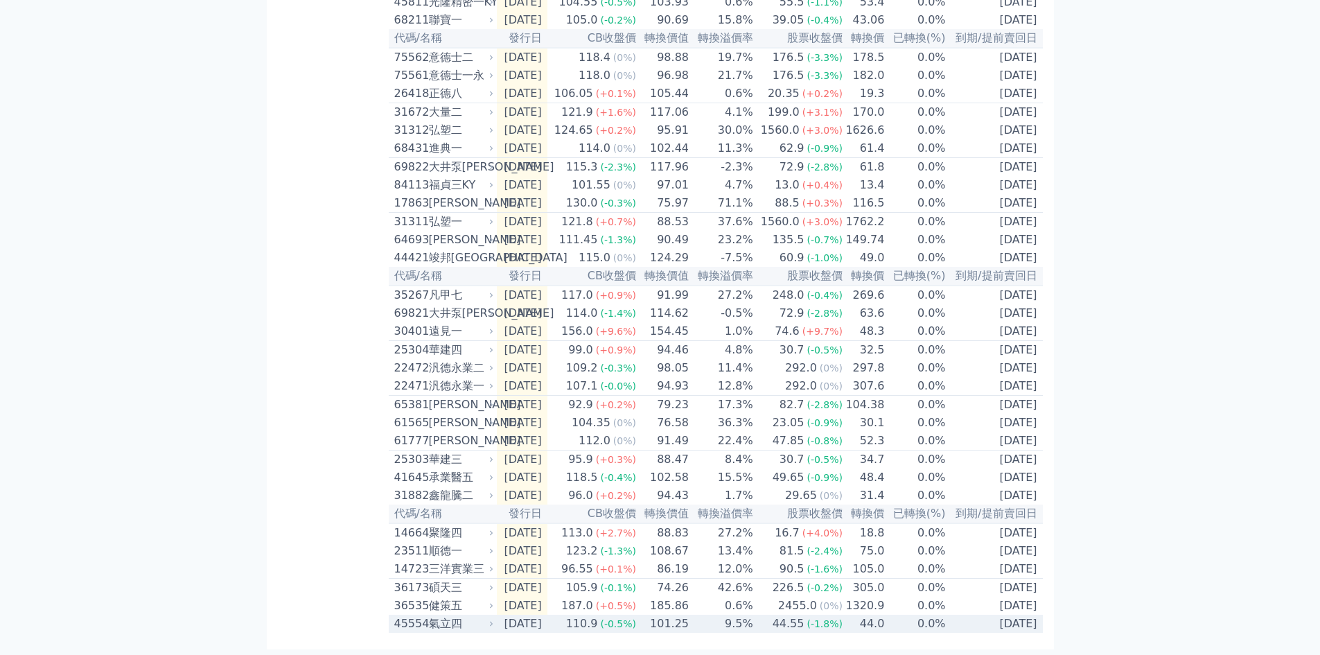
click at [912, 624] on td "0.0%" at bounding box center [915, 624] width 61 height 18
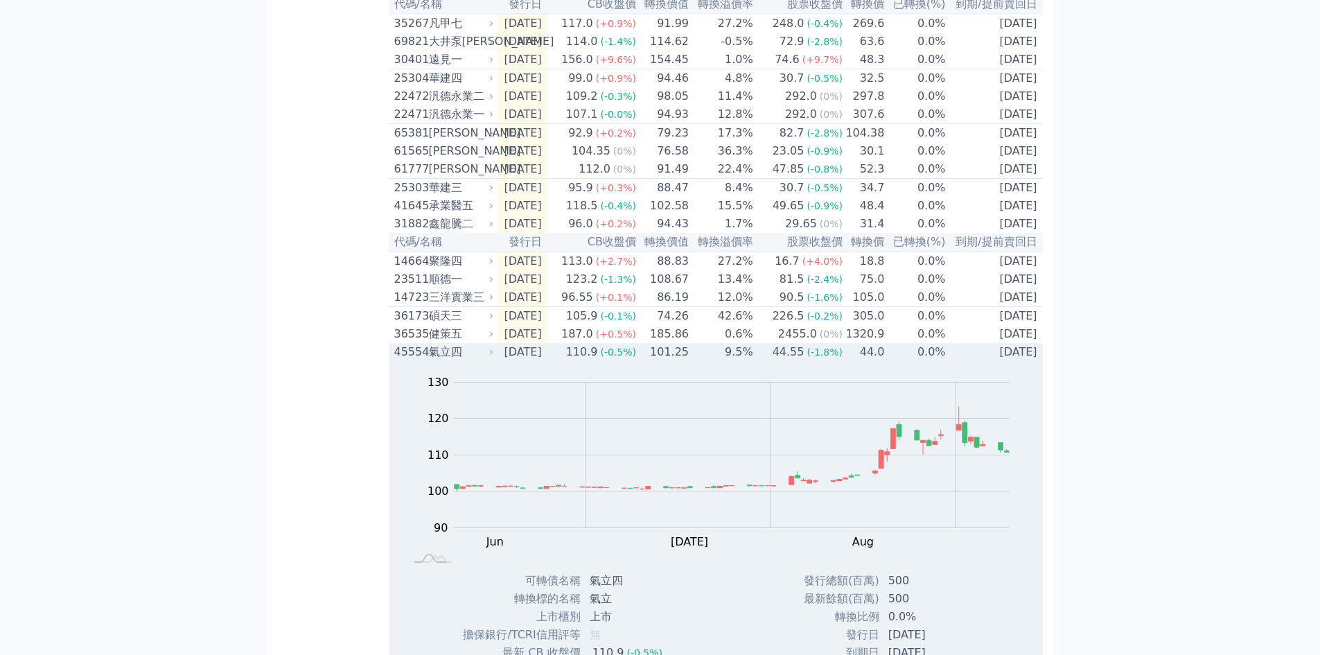
scroll to position [804, 0]
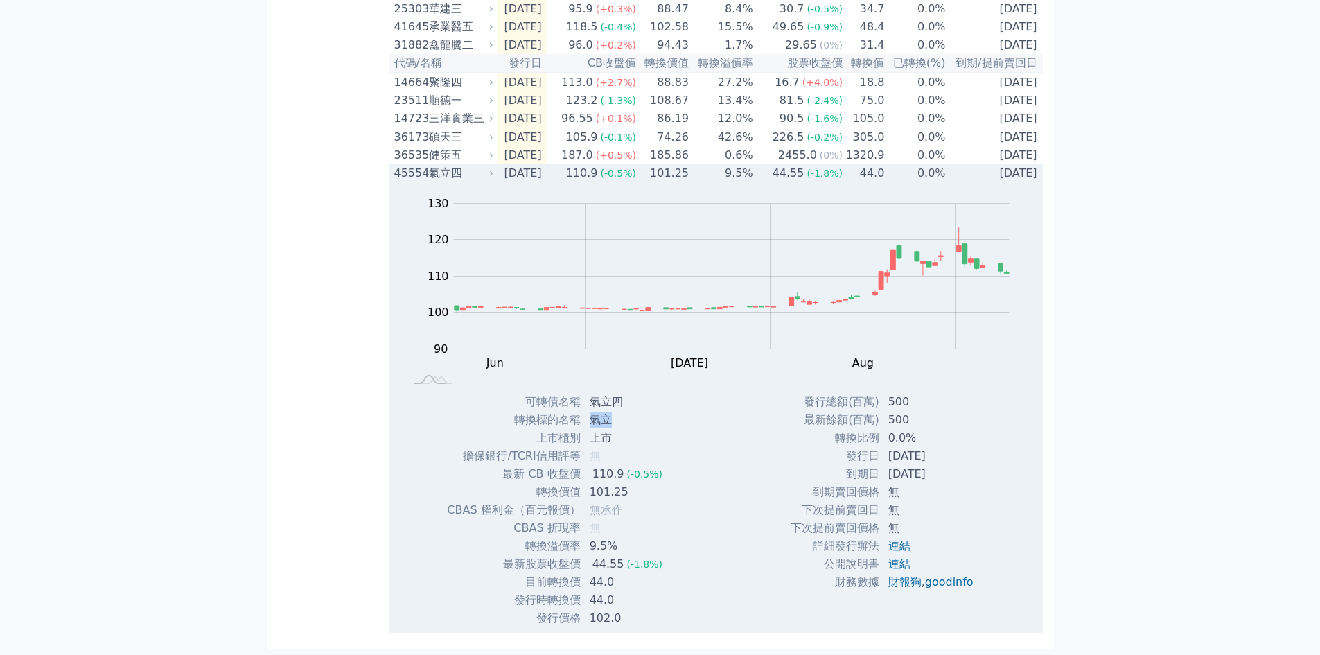
drag, startPoint x: 613, startPoint y: 455, endPoint x: 589, endPoint y: 453, distance: 24.3
click at [589, 429] on td "氣立" at bounding box center [627, 420] width 92 height 18
copy td "氣立"
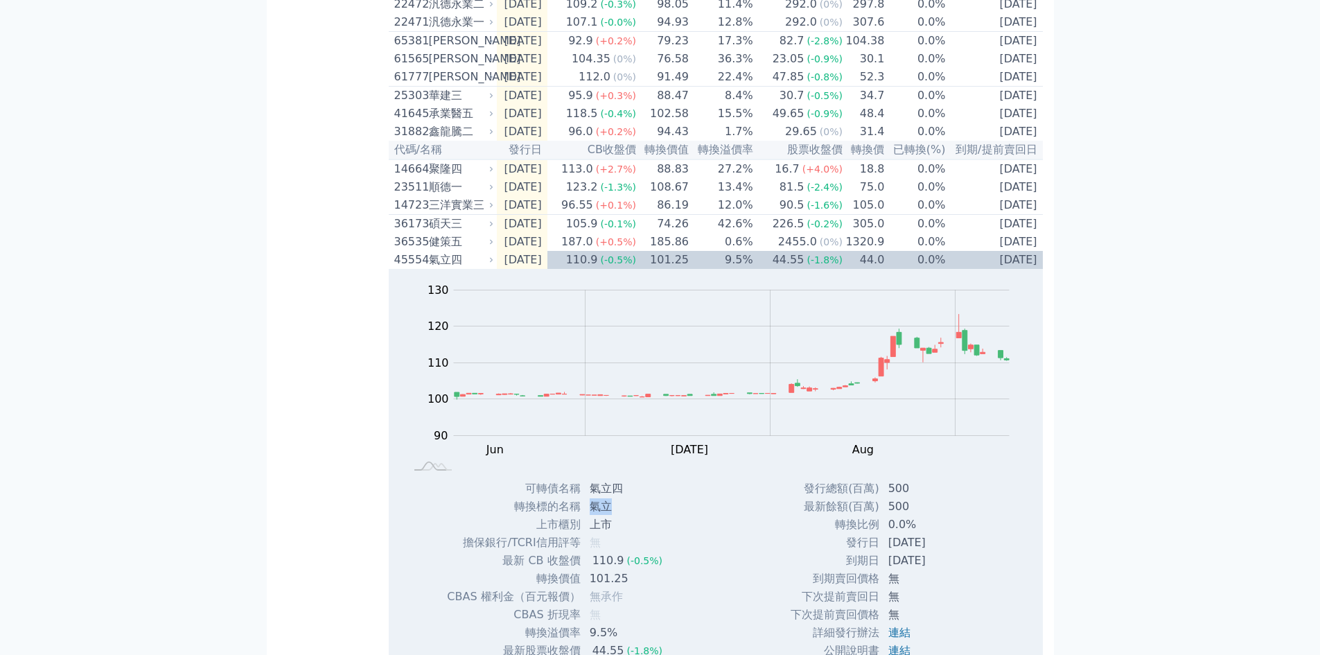
scroll to position [666, 0]
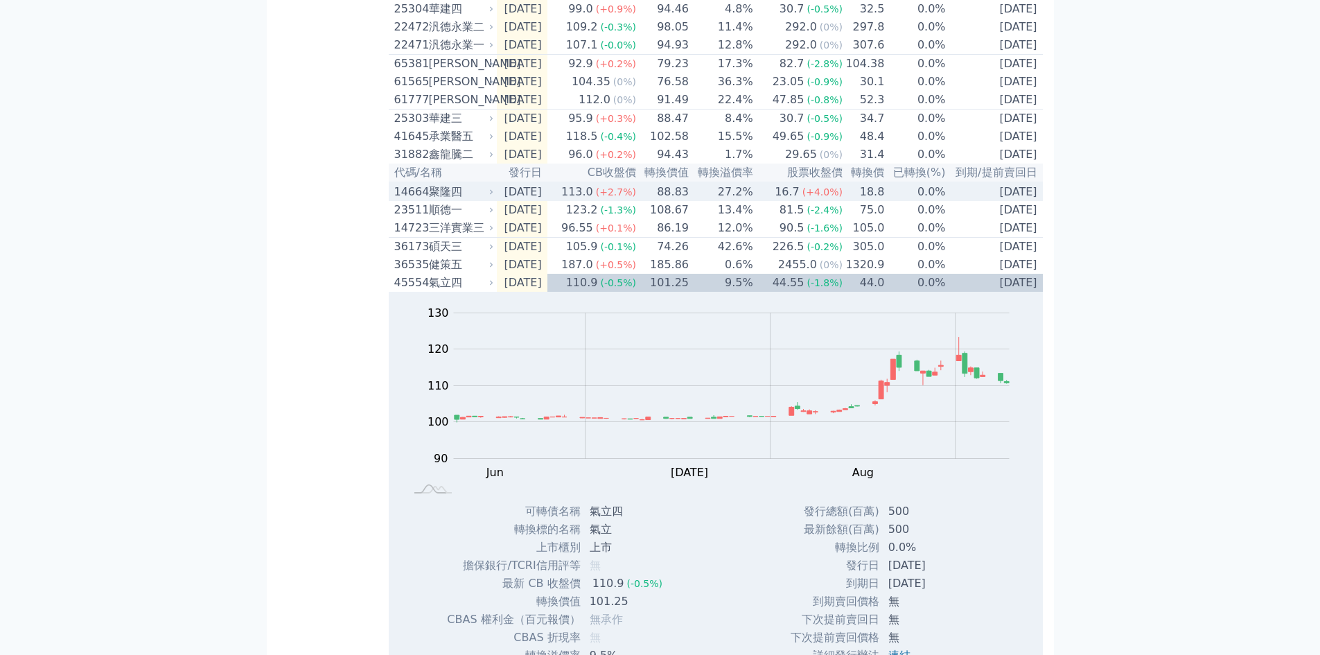
click at [922, 201] on td "0.0%" at bounding box center [915, 191] width 61 height 19
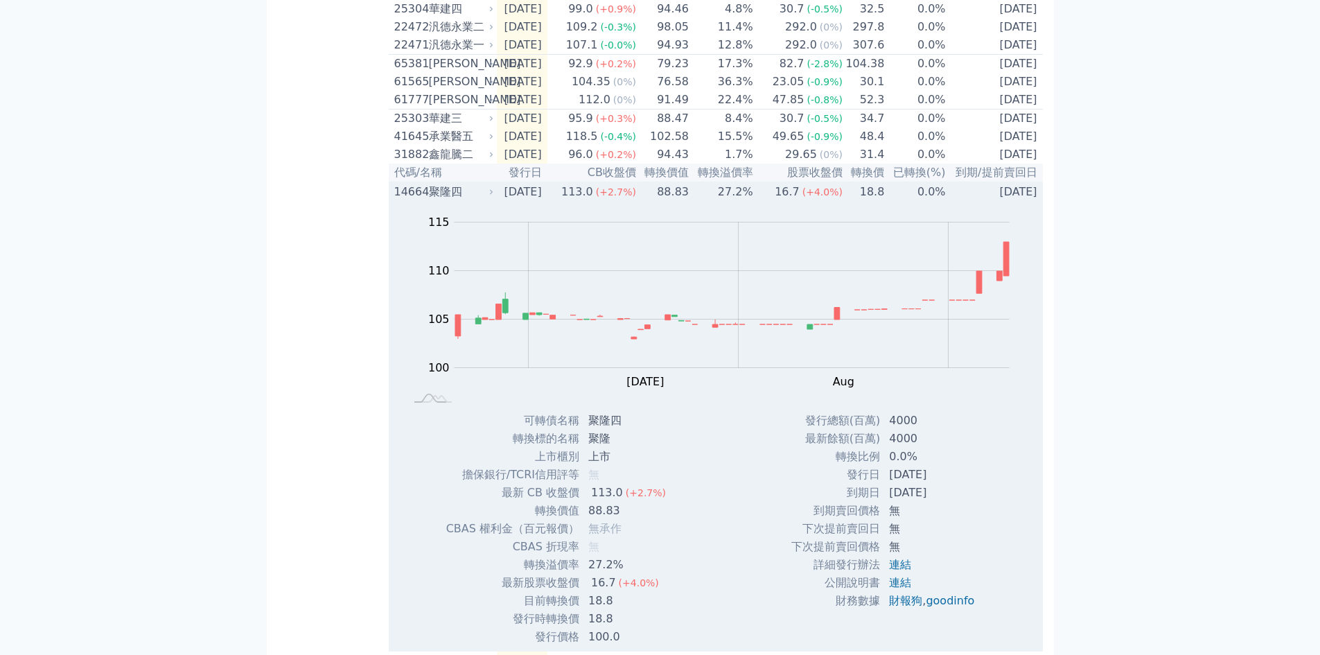
click at [743, 201] on td "27.2%" at bounding box center [721, 191] width 64 height 19
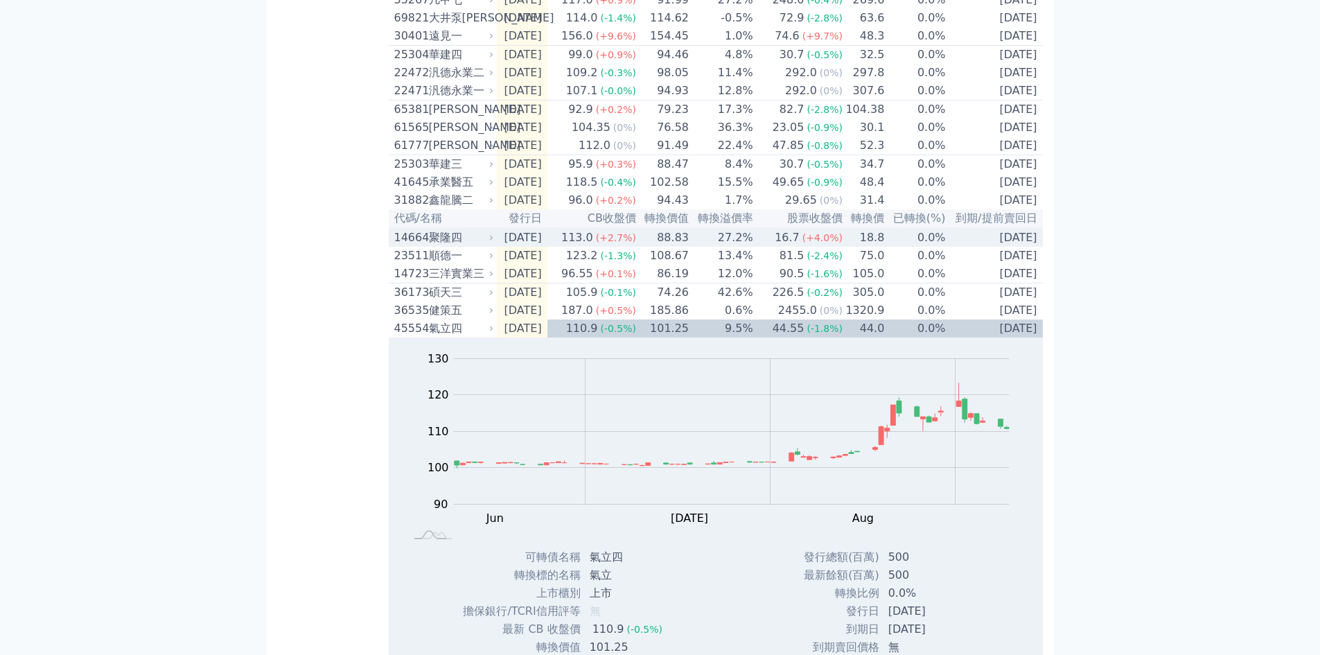
scroll to position [597, 0]
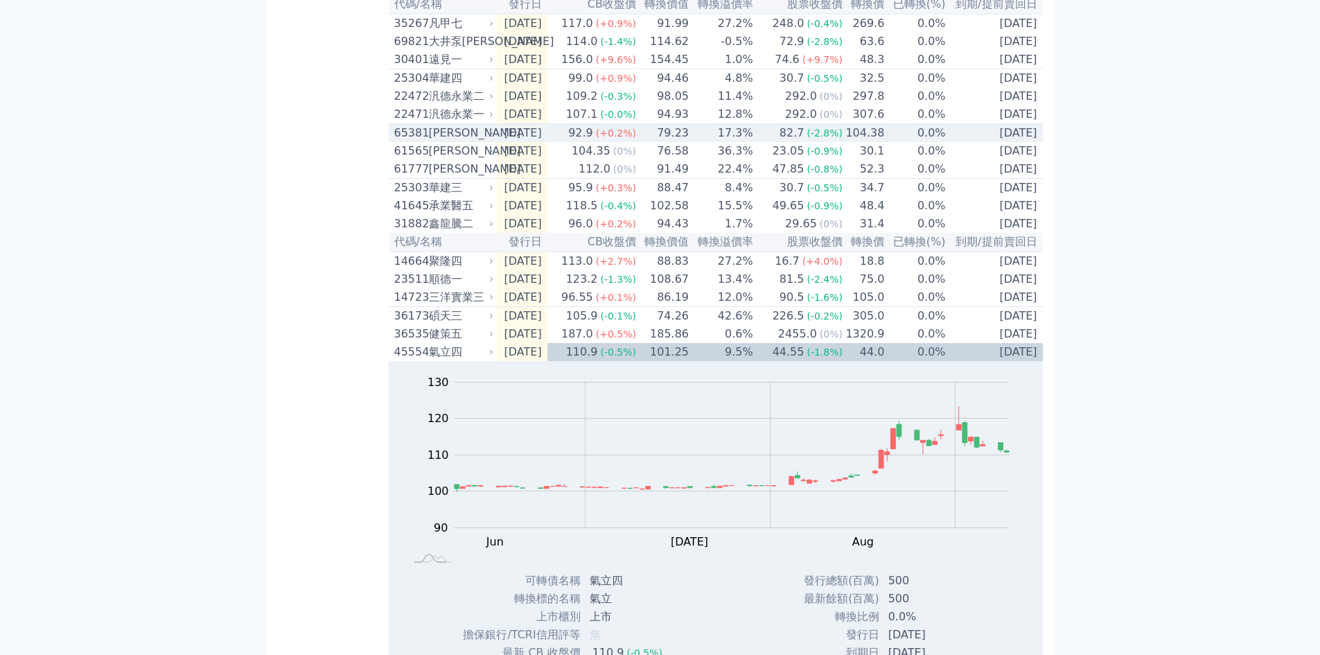
click at [913, 143] on td "0.0%" at bounding box center [915, 133] width 61 height 19
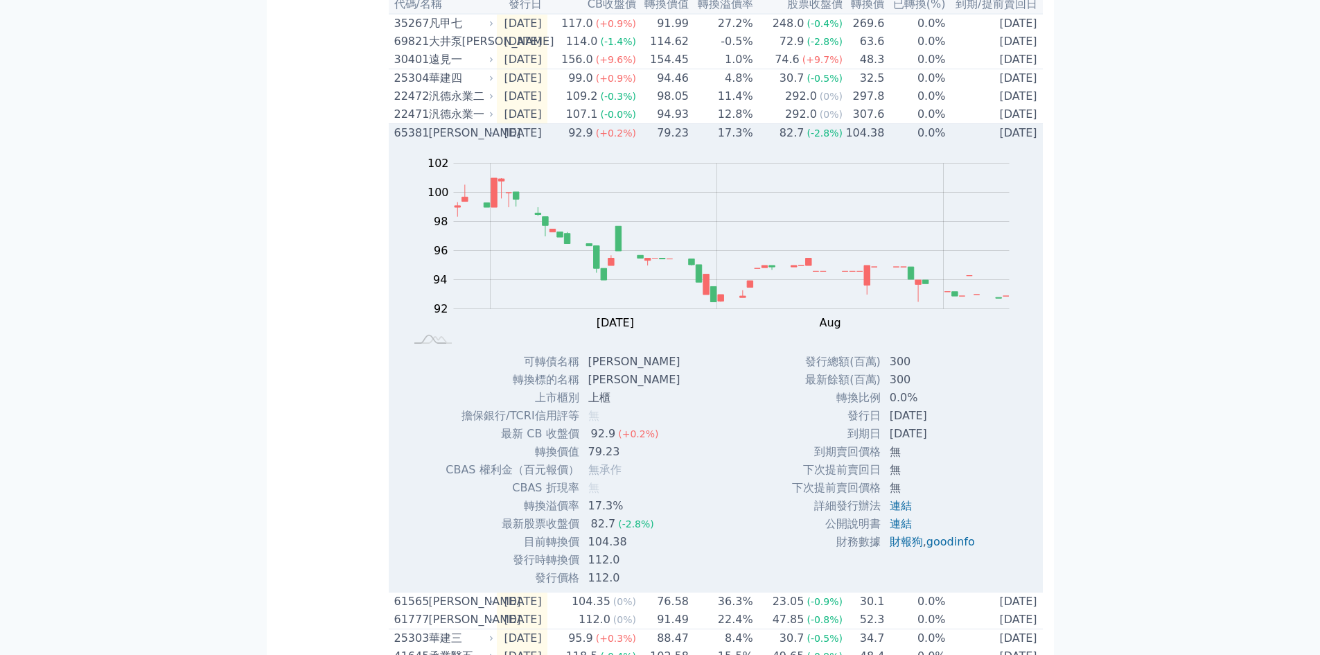
click at [913, 143] on td "0.0%" at bounding box center [915, 133] width 61 height 19
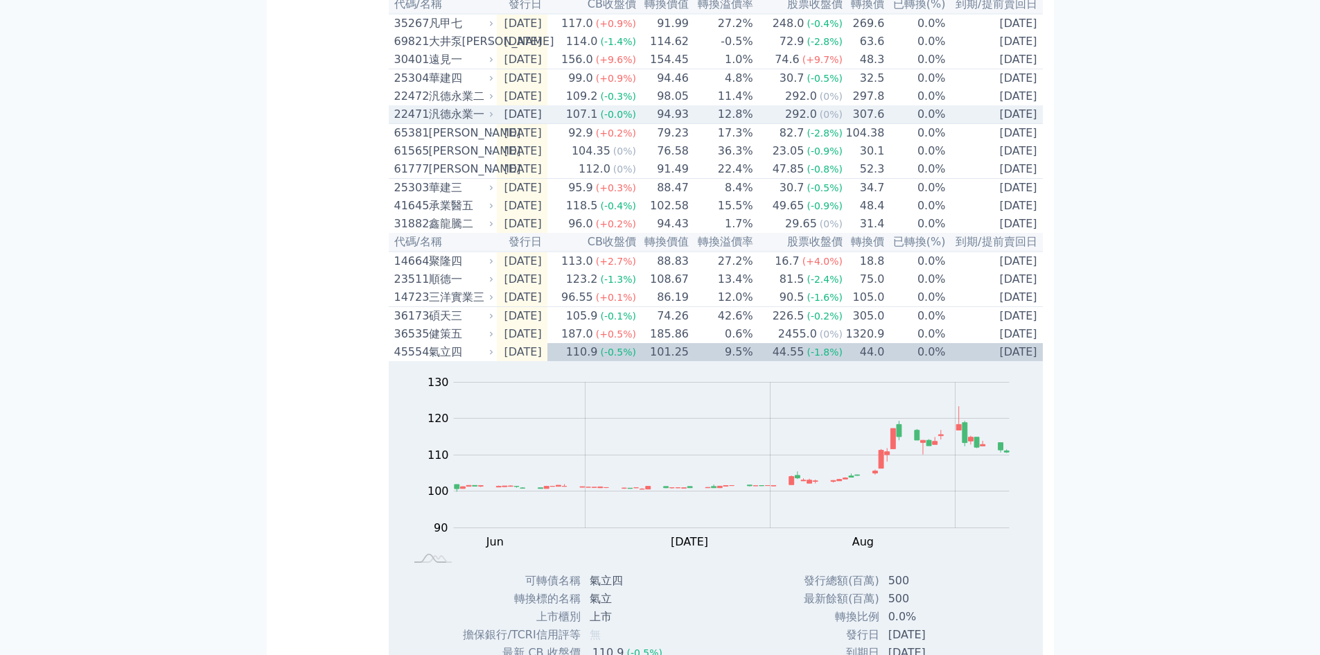
click at [885, 124] on td "307.6" at bounding box center [864, 114] width 42 height 19
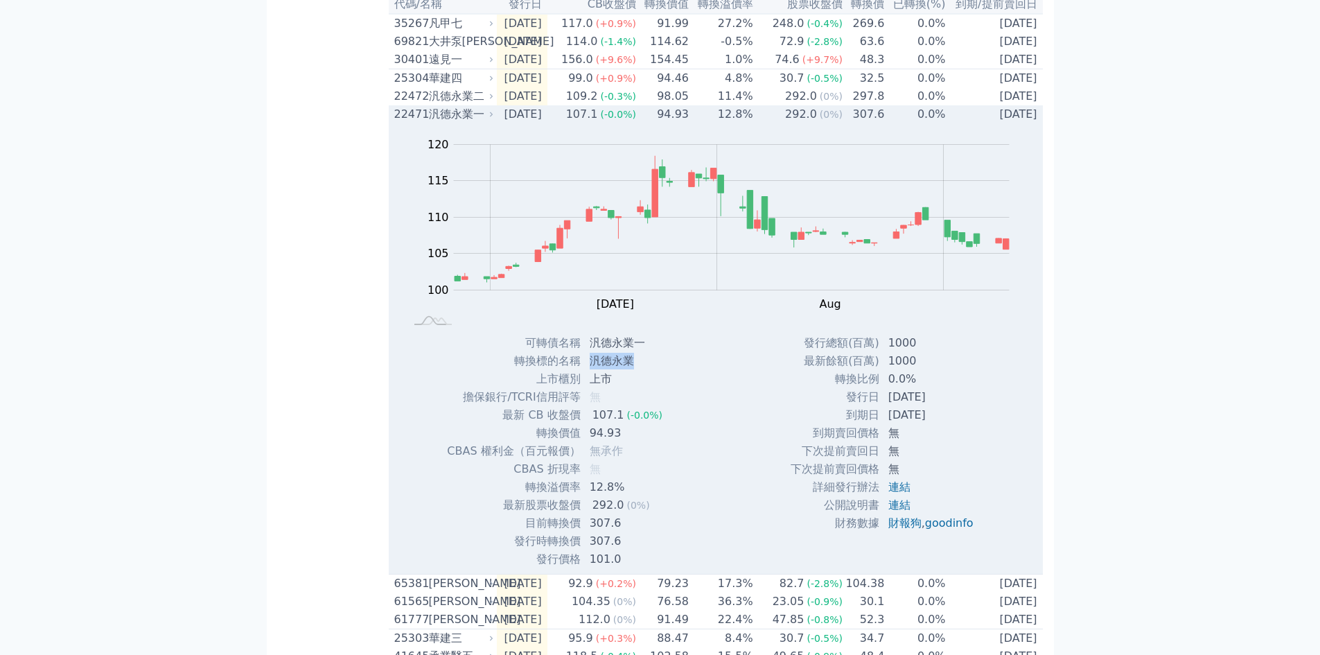
drag, startPoint x: 632, startPoint y: 410, endPoint x: 588, endPoint y: 410, distance: 43.7
click at [588, 370] on td "汎德永業" at bounding box center [627, 361] width 92 height 18
copy td "汎德永業"
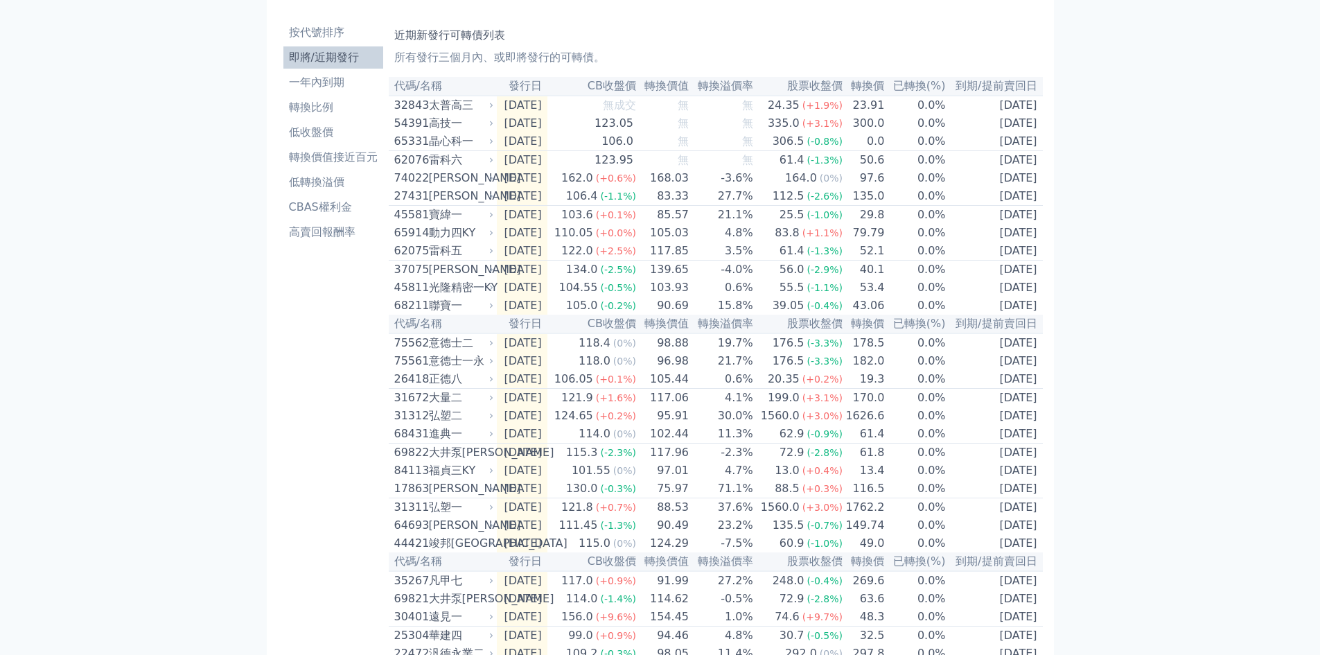
scroll to position [0, 0]
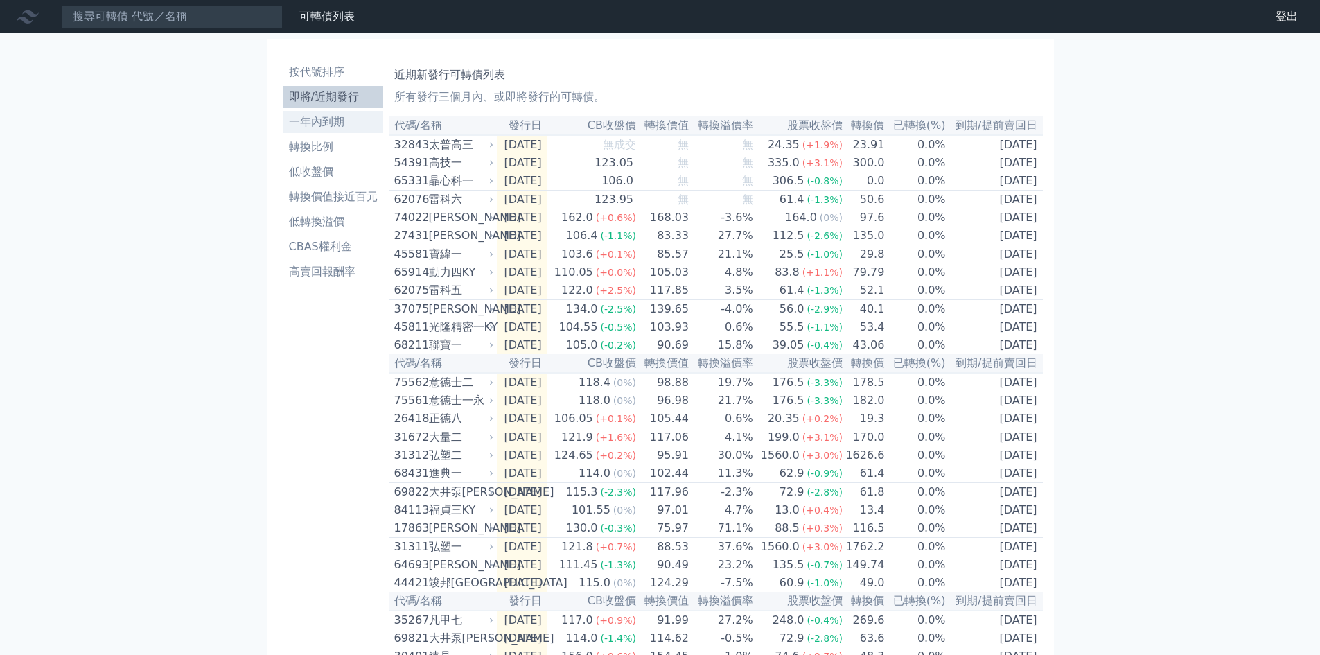
click at [329, 117] on li "一年內到期" at bounding box center [333, 122] width 100 height 17
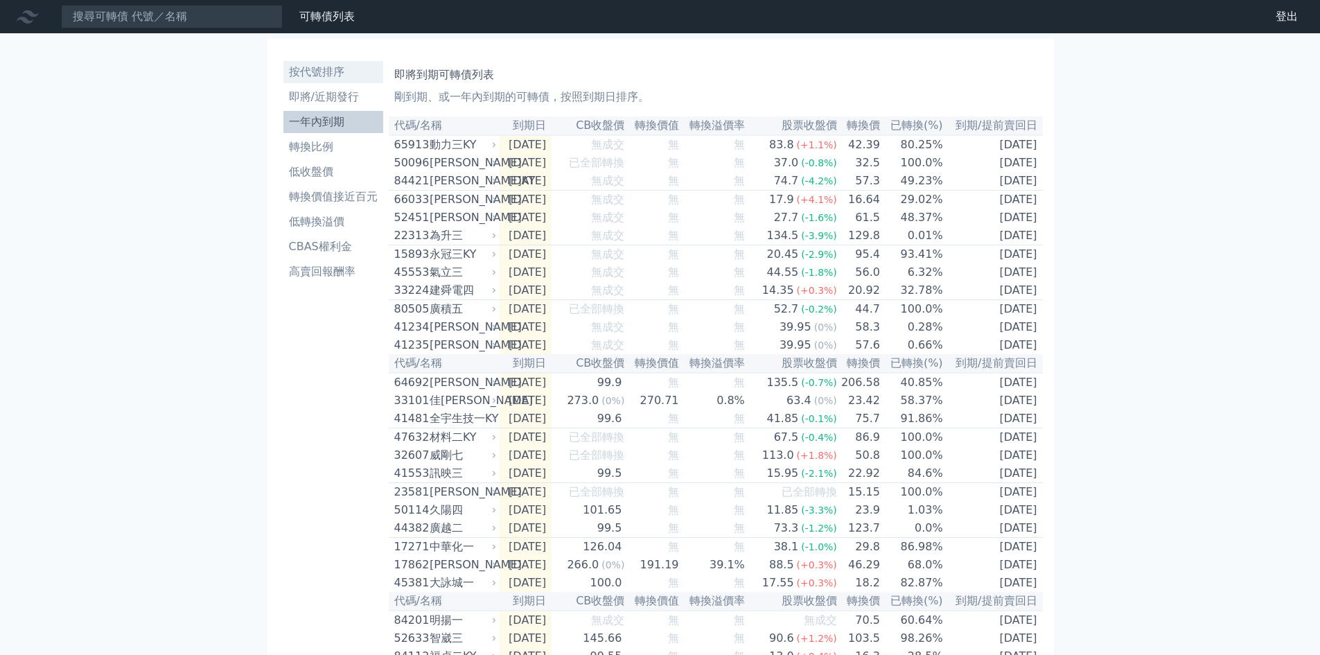
click at [344, 74] on li "按代號排序" at bounding box center [333, 72] width 100 height 17
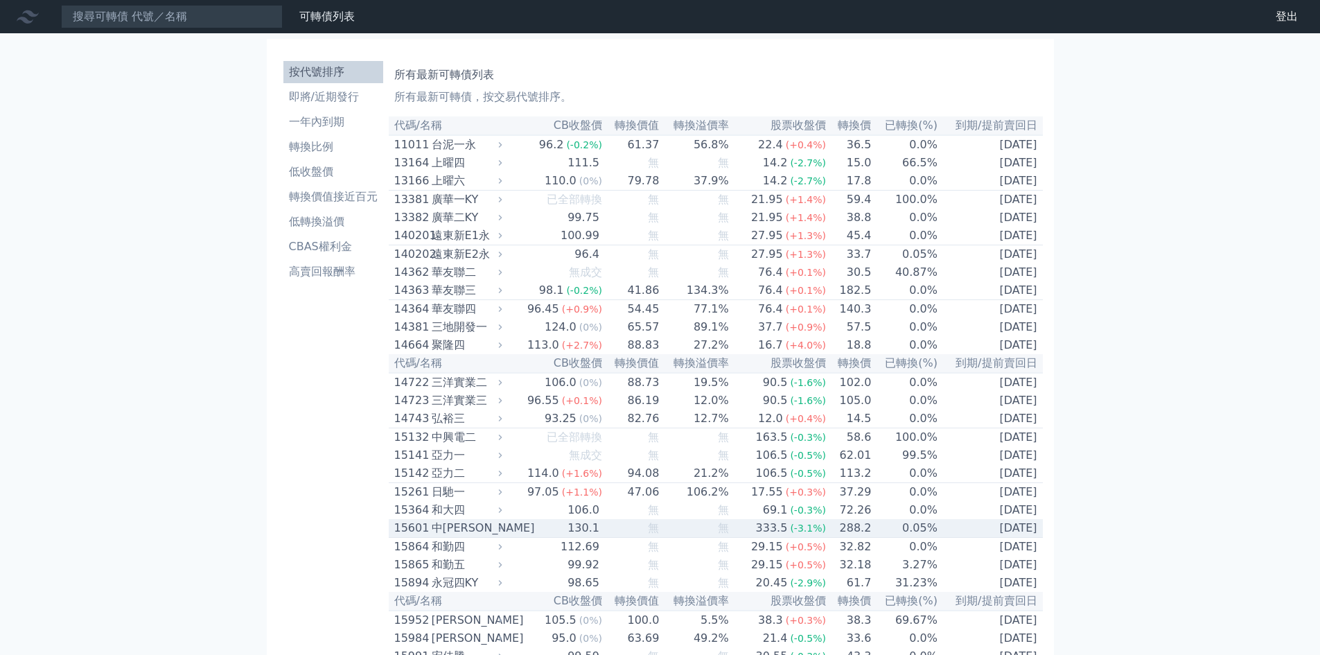
click at [944, 538] on td "[DATE]" at bounding box center [990, 528] width 105 height 19
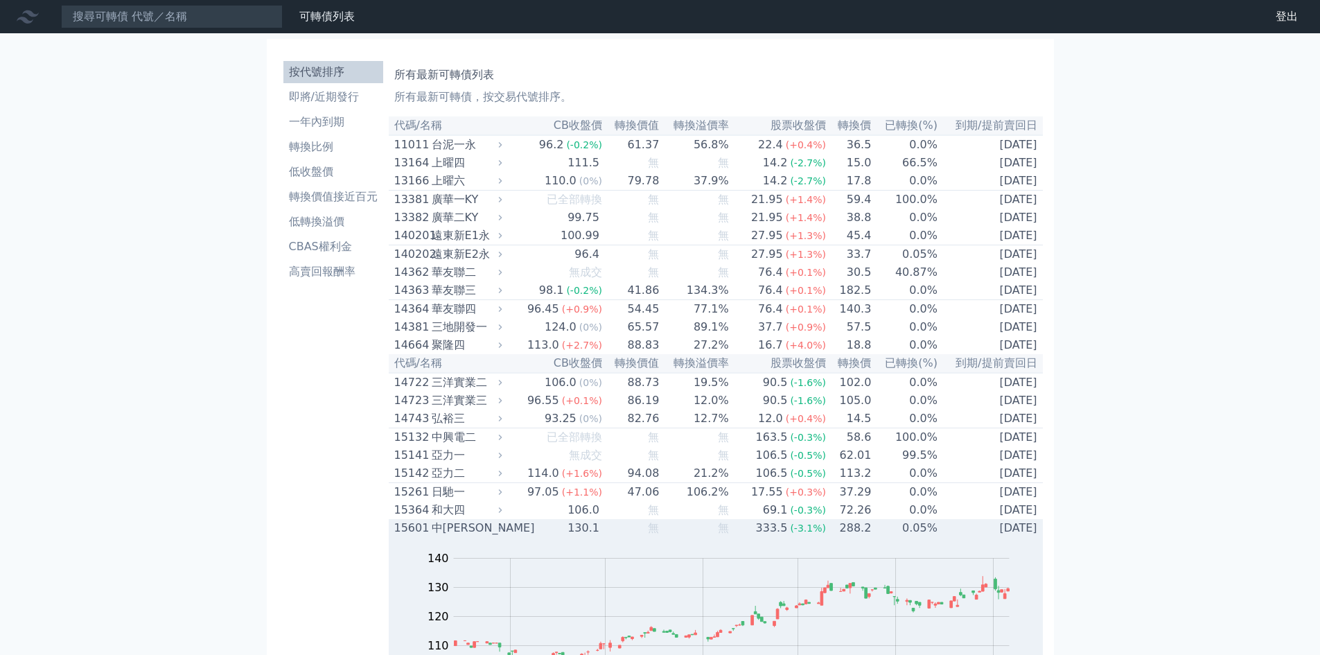
click at [944, 537] on td "[DATE]" at bounding box center [990, 528] width 105 height 18
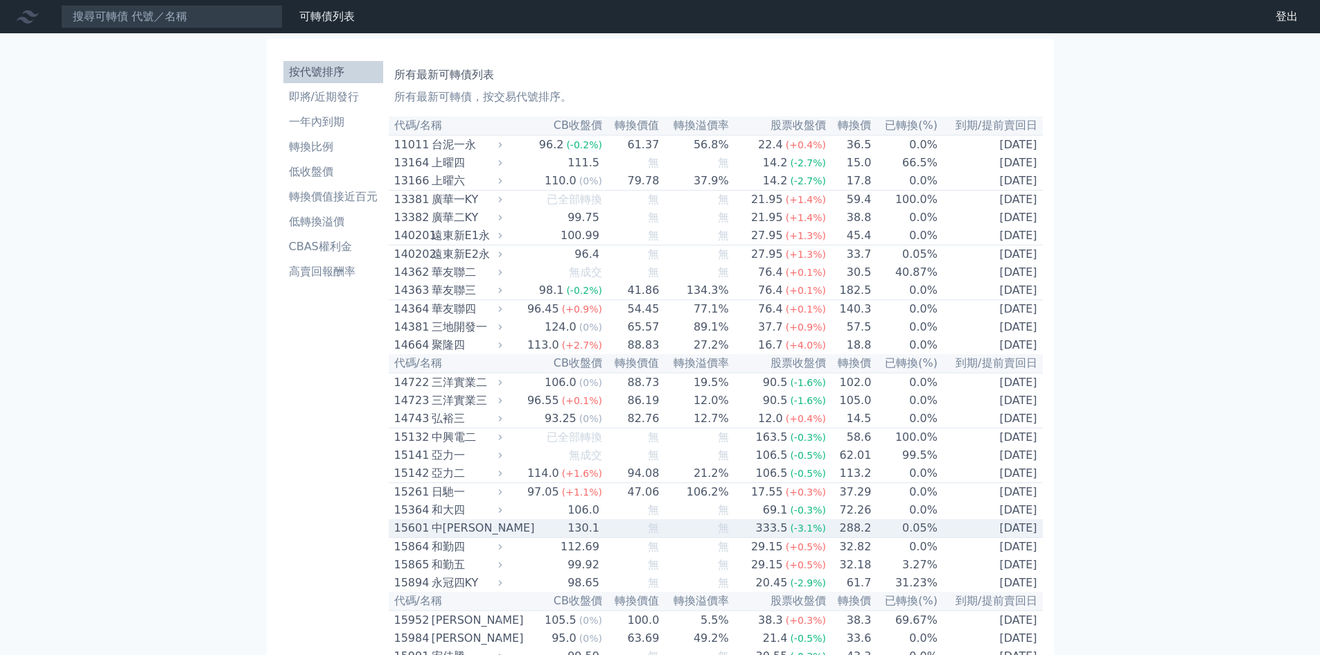
click at [1000, 538] on td "[DATE]" at bounding box center [990, 528] width 105 height 19
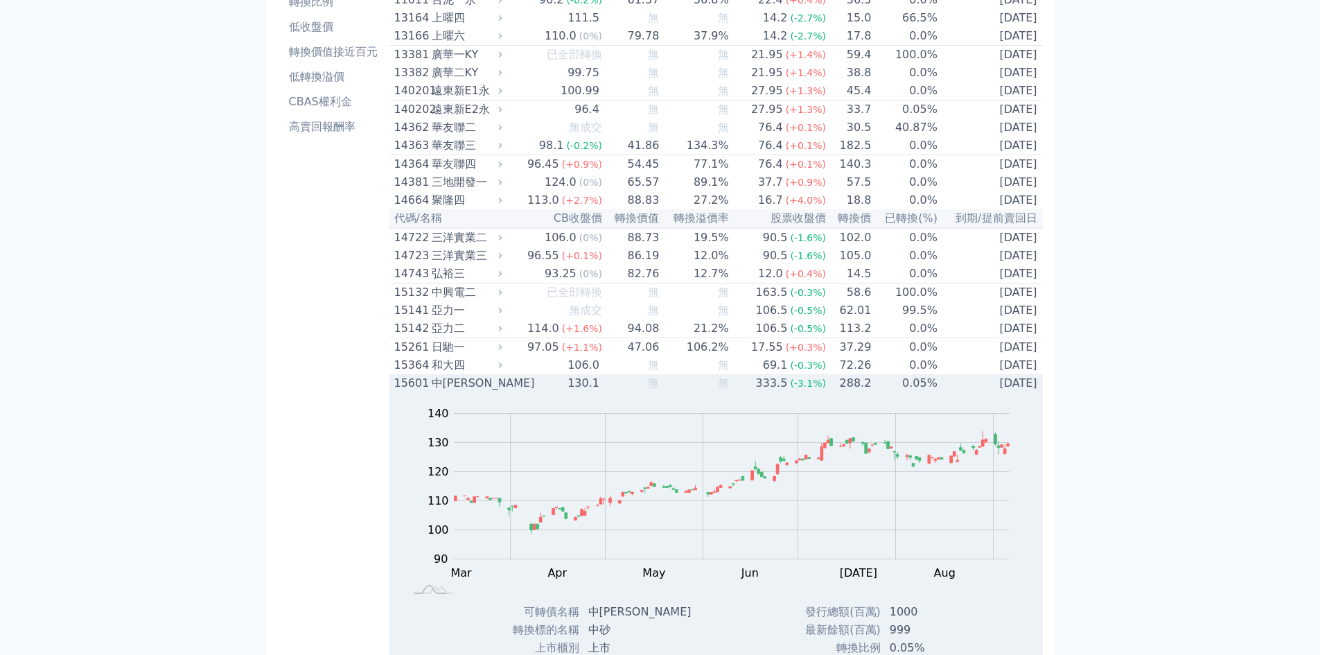
scroll to position [277, 0]
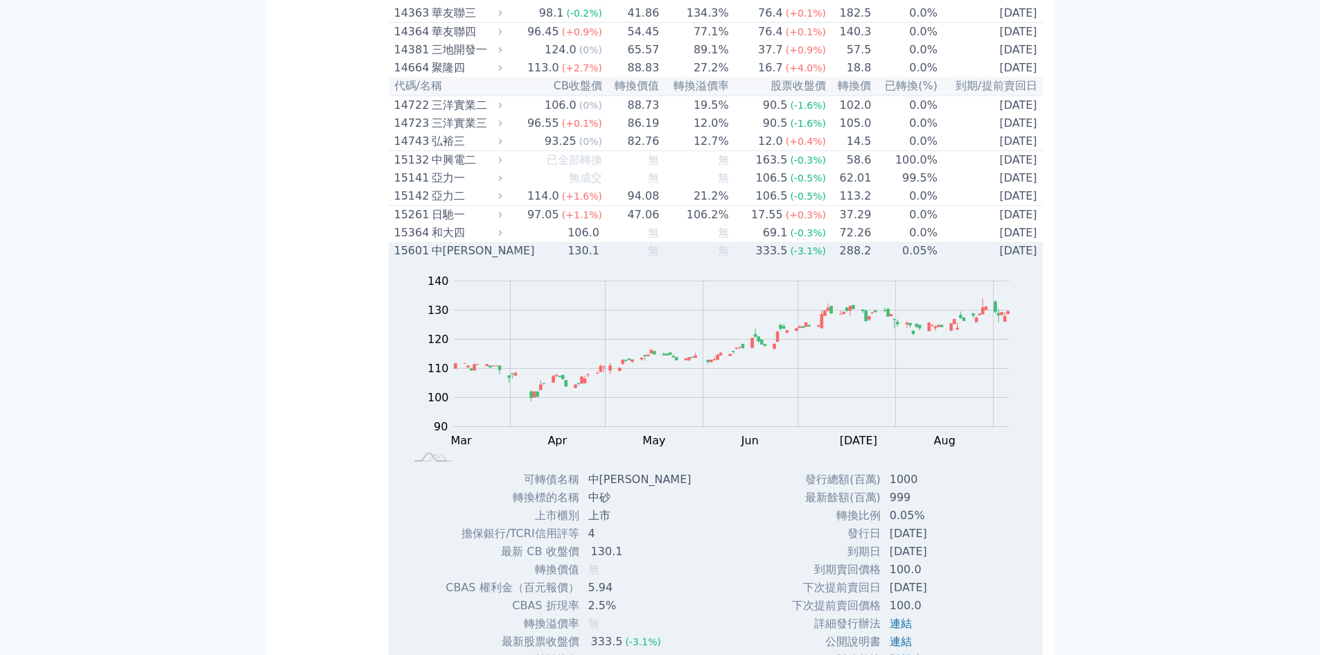
click at [956, 260] on td "[DATE]" at bounding box center [990, 251] width 105 height 18
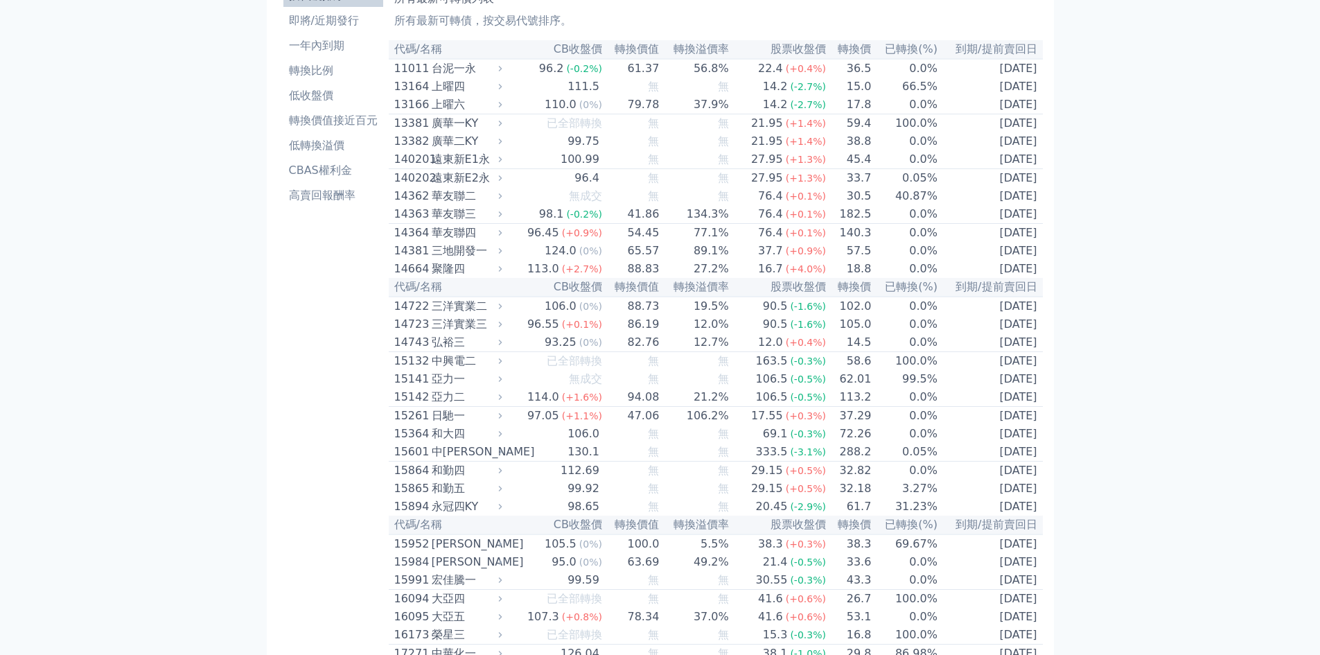
scroll to position [0, 0]
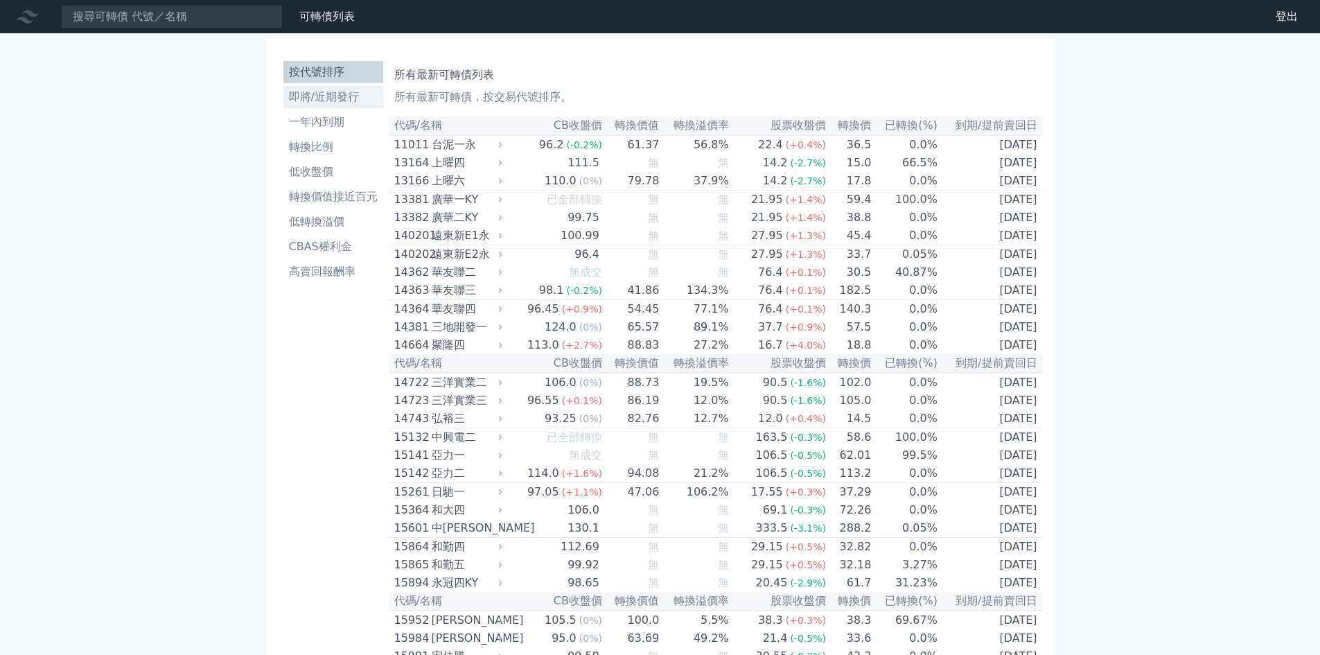
click at [340, 97] on li "即將/近期發行" at bounding box center [333, 97] width 100 height 17
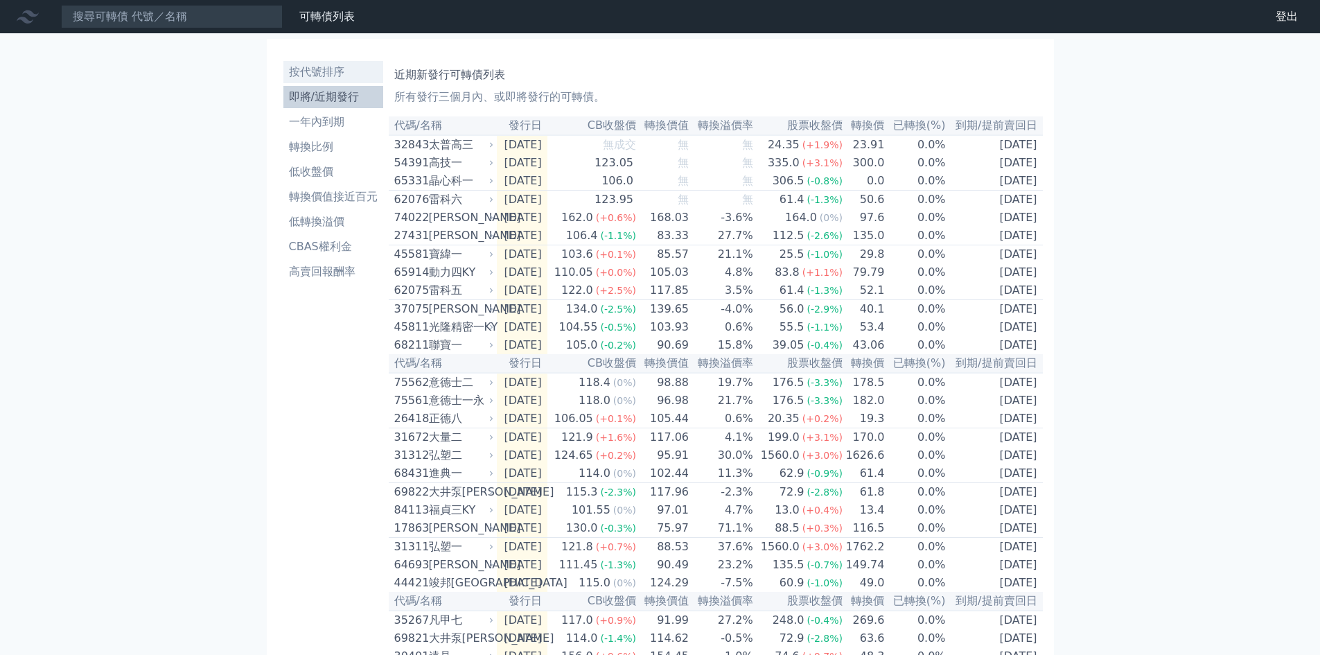
click at [351, 73] on li "按代號排序" at bounding box center [333, 72] width 100 height 17
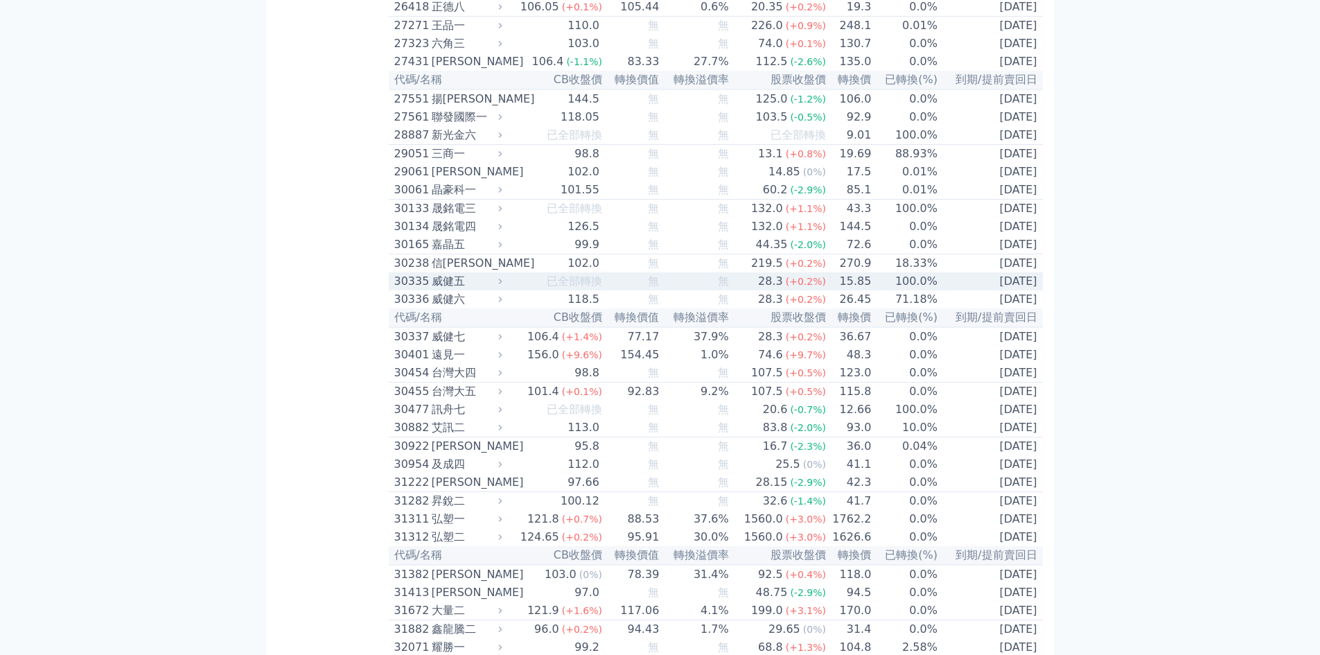
scroll to position [1732, 0]
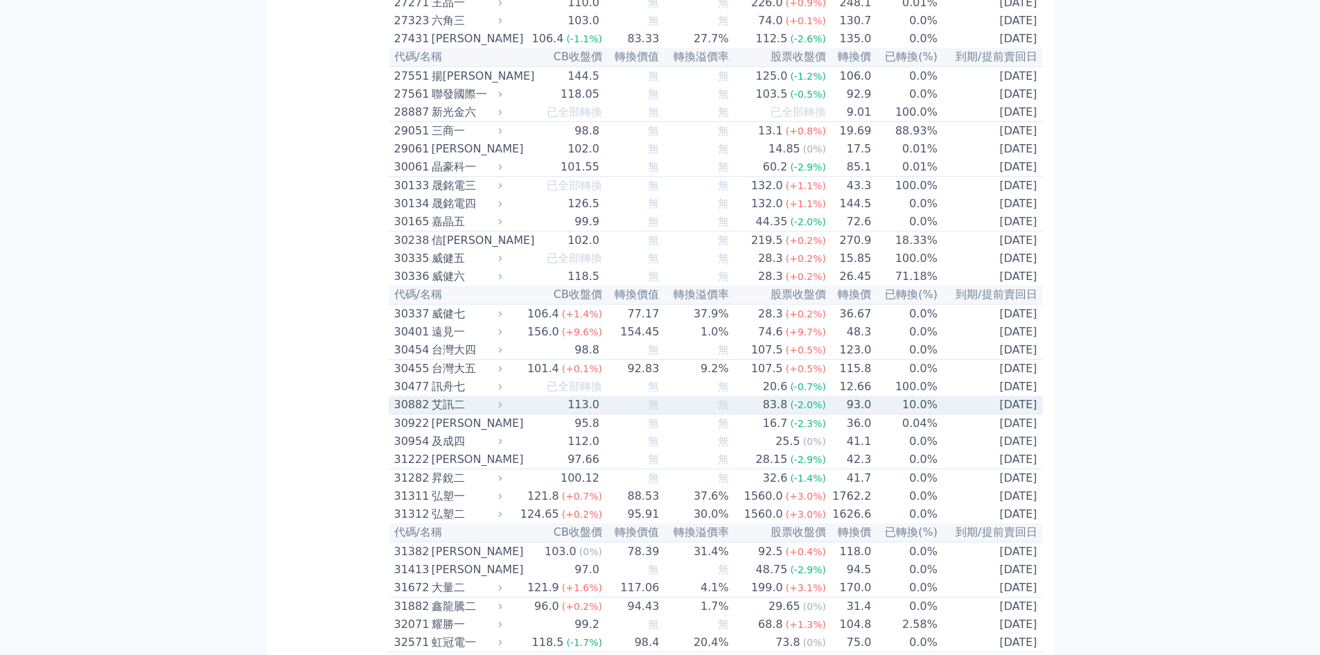
click at [872, 414] on td "10.0%" at bounding box center [905, 405] width 67 height 19
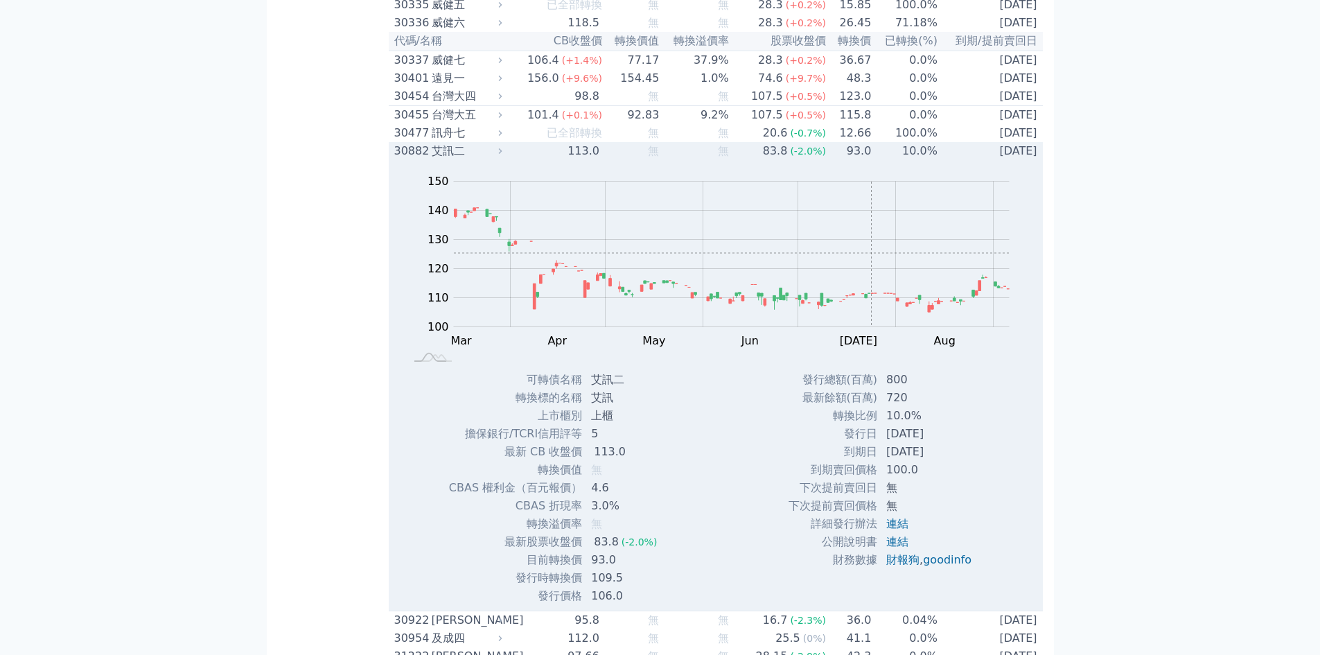
scroll to position [2009, 0]
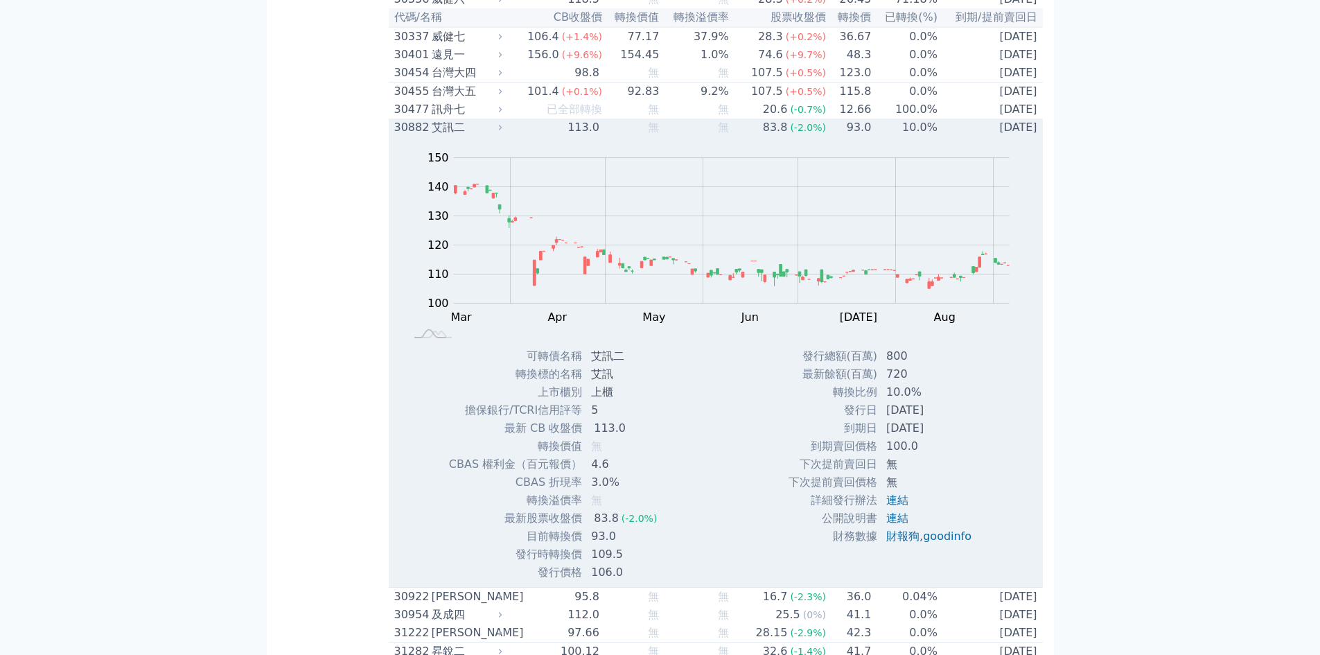
click at [913, 137] on td "10.0%" at bounding box center [905, 127] width 67 height 18
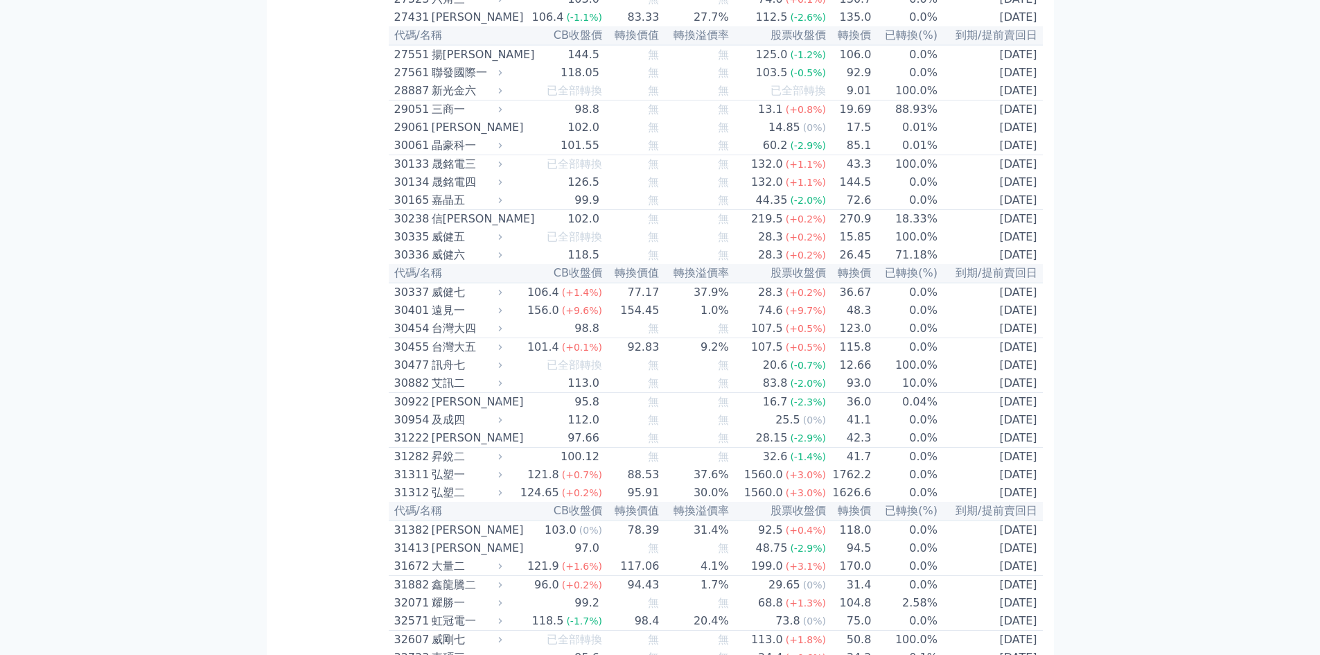
scroll to position [1524, 0]
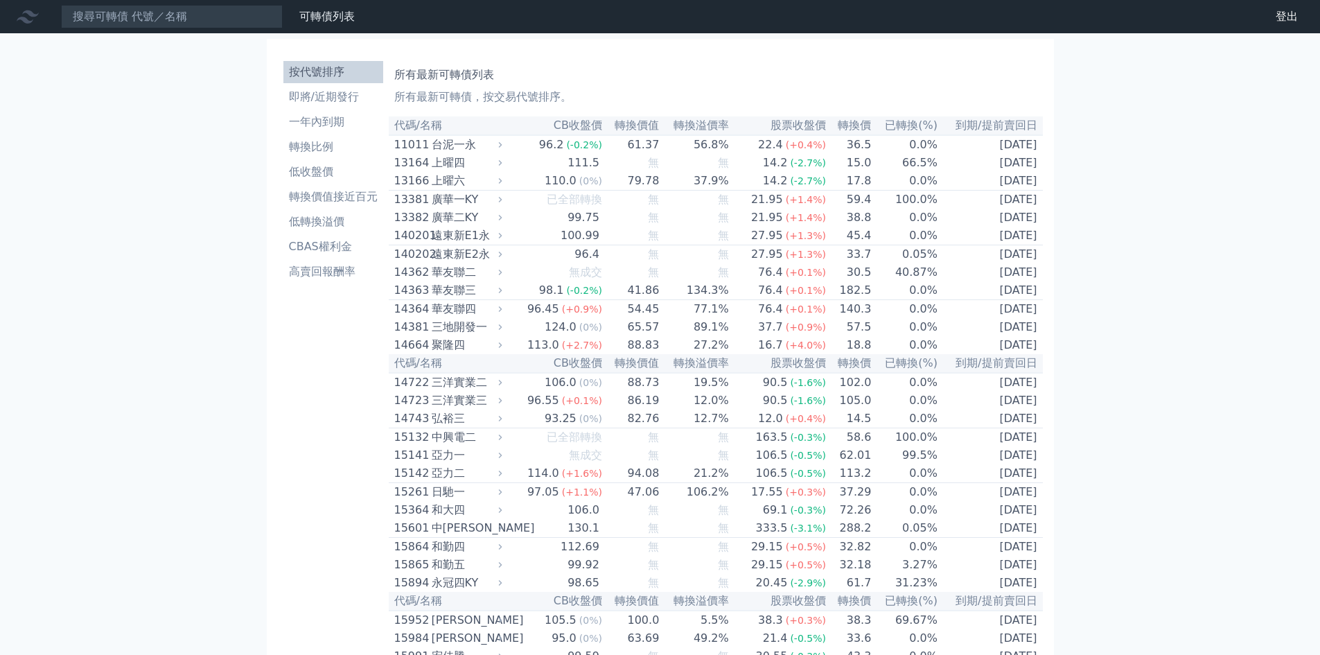
click at [339, 158] on ul "按代號排序 即將/近期發行 一年內到期 轉換比例 低收盤價 轉換價值接近百元 低轉換溢價 CBAS權利金 高賣回報酬率" at bounding box center [333, 172] width 100 height 222
click at [337, 151] on li "轉換比例" at bounding box center [333, 147] width 100 height 17
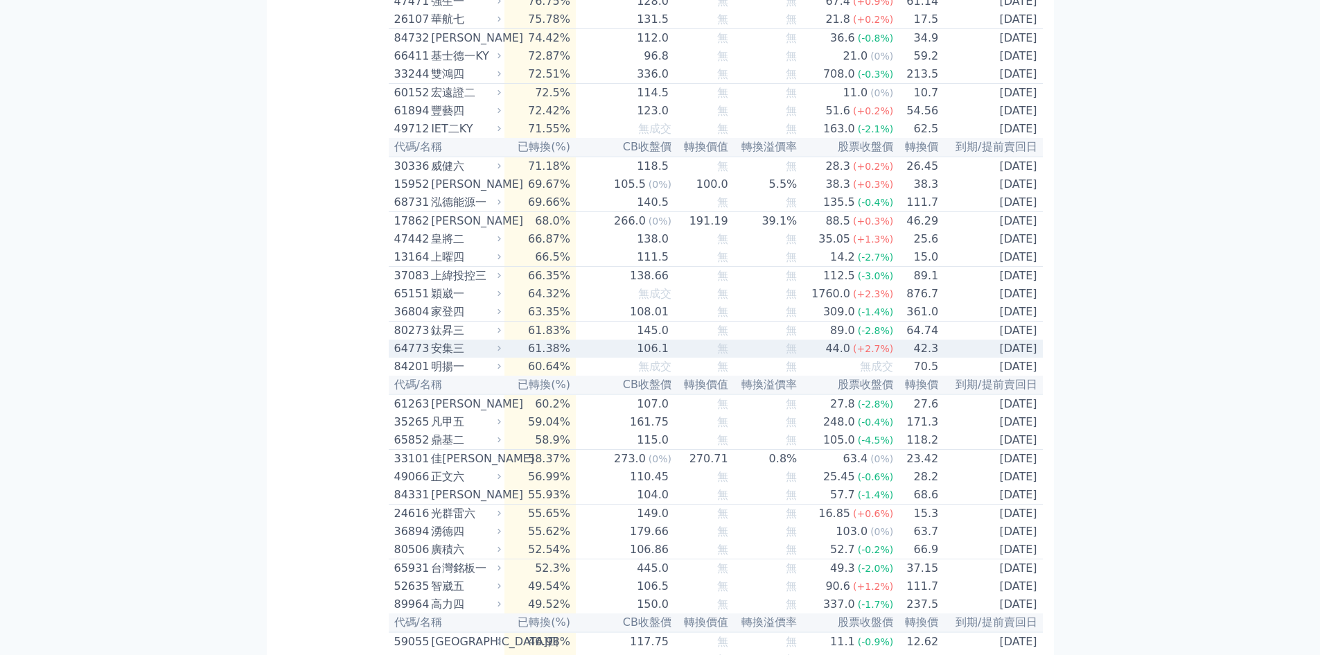
scroll to position [1802, 0]
